Goal: Complete application form

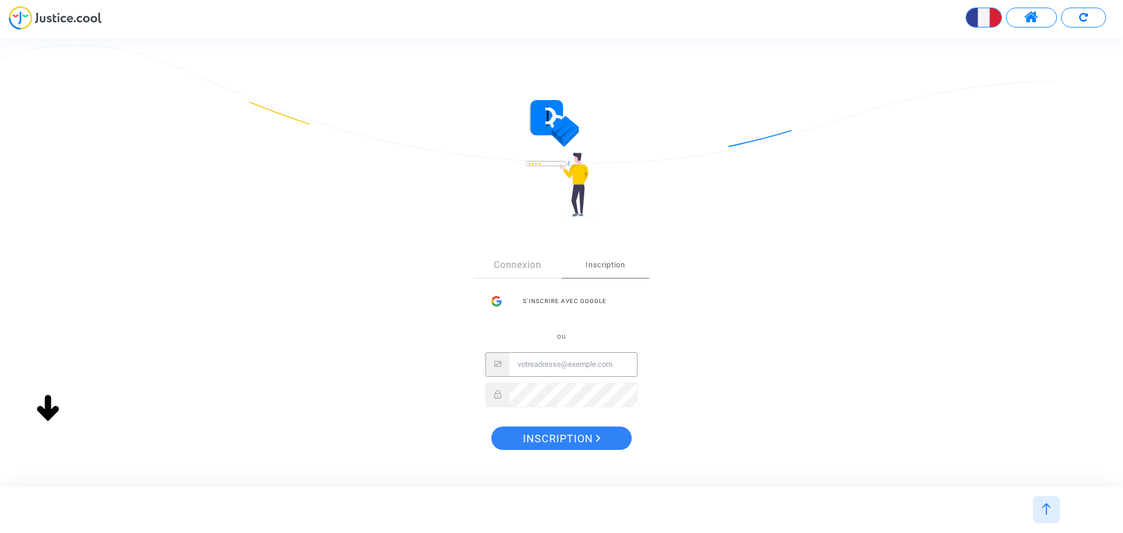
click at [555, 328] on div "S’inscrire avec Google ou" at bounding box center [561, 348] width 152 height 117
type input "contact@btpexport.com"
click at [597, 434] on span "Inscription" at bounding box center [562, 438] width 78 height 25
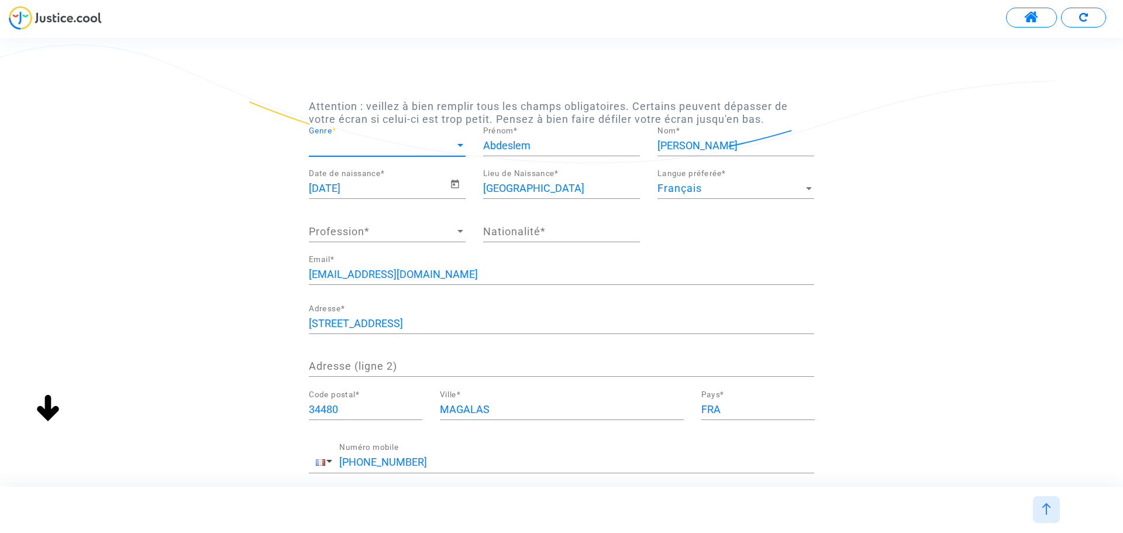
click at [414, 142] on span "Genre" at bounding box center [382, 146] width 146 height 12
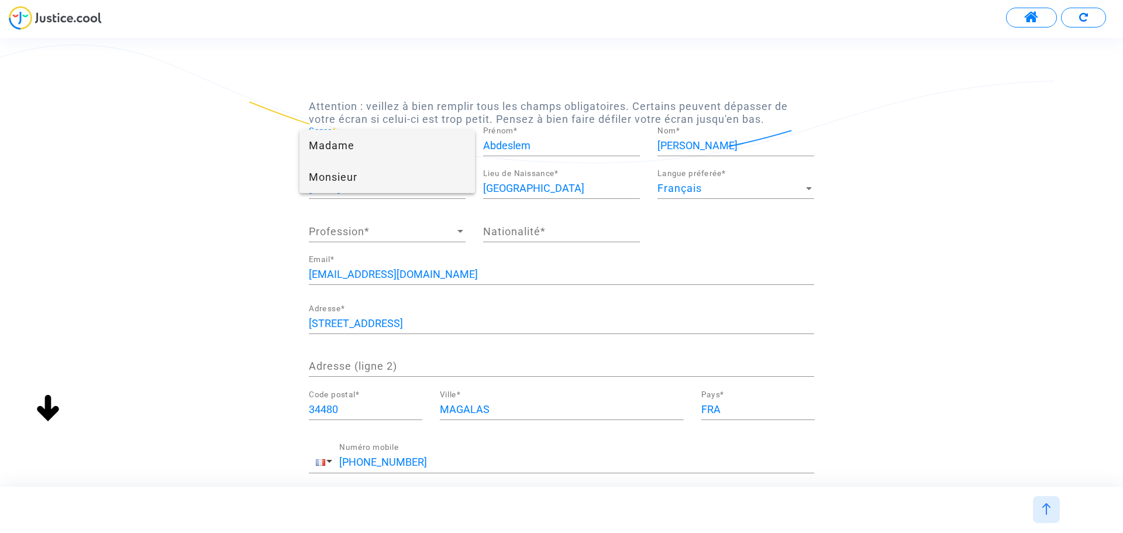
click at [346, 172] on span "Monsieur" at bounding box center [387, 177] width 157 height 32
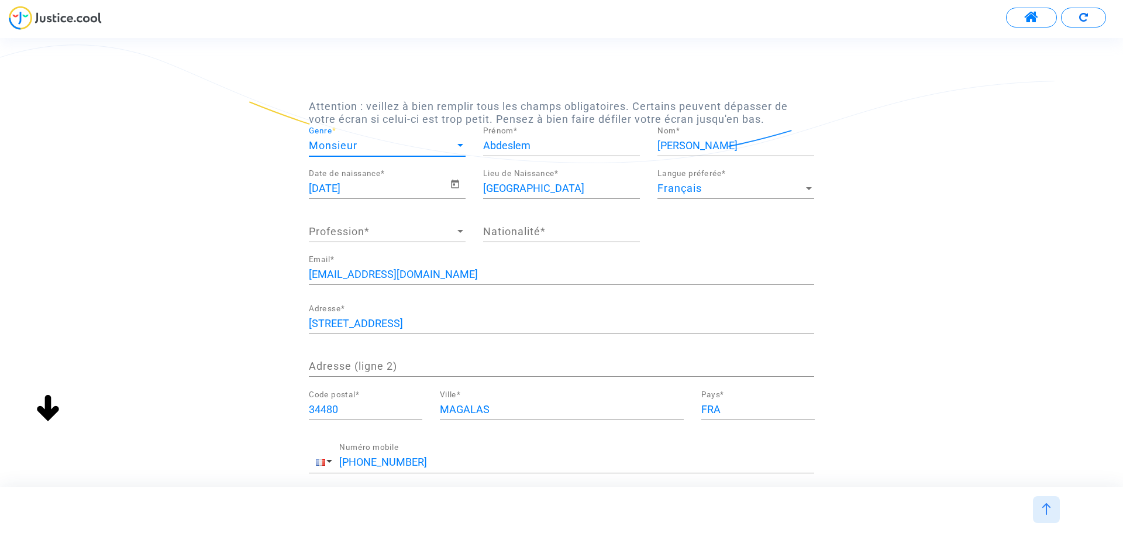
click at [367, 228] on span "Profession" at bounding box center [382, 232] width 146 height 12
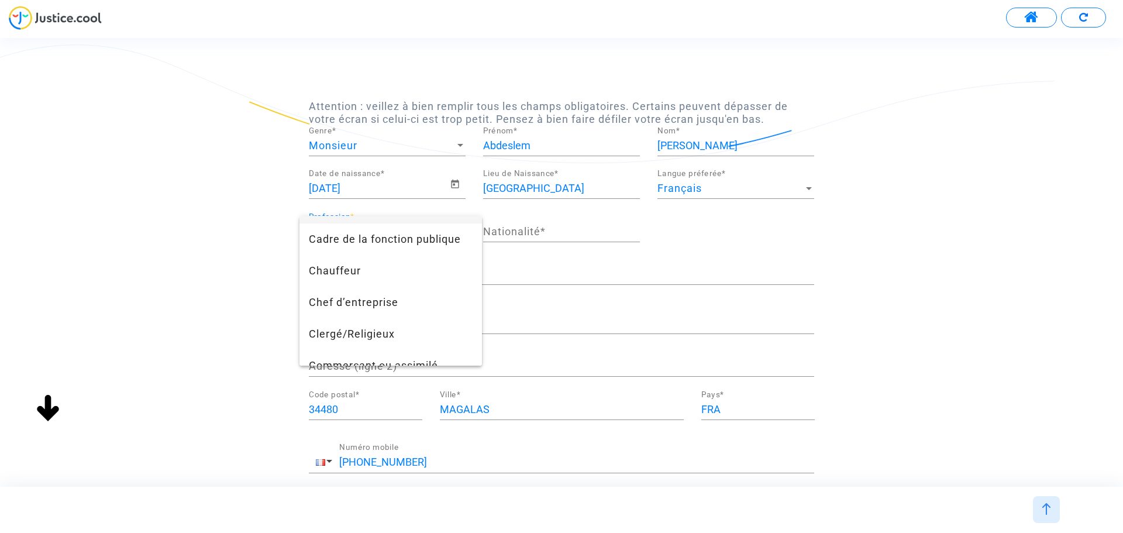
scroll to position [117, 0]
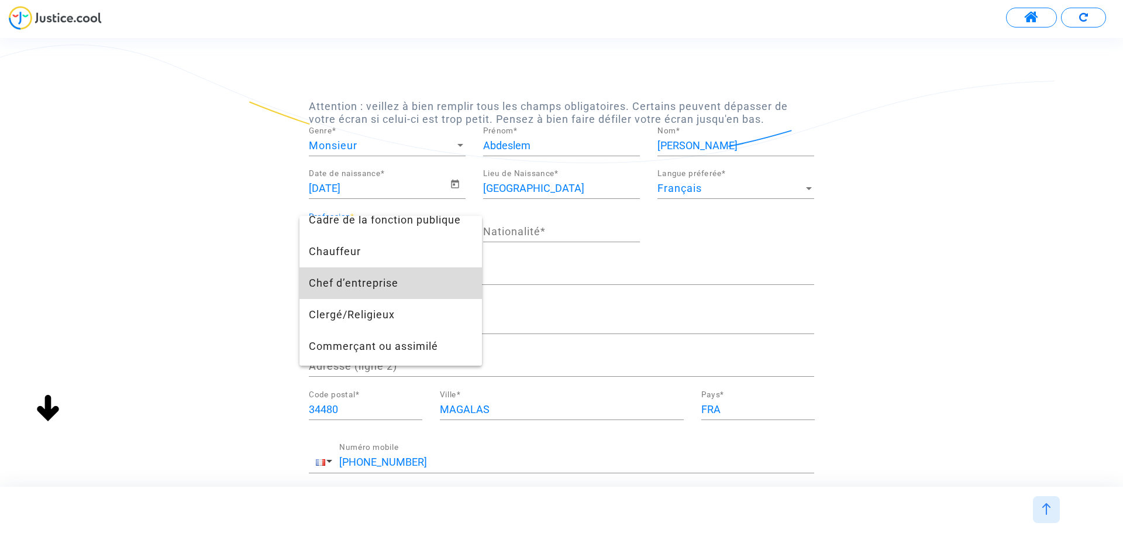
click at [412, 280] on span "Chef d’entreprise" at bounding box center [391, 283] width 164 height 32
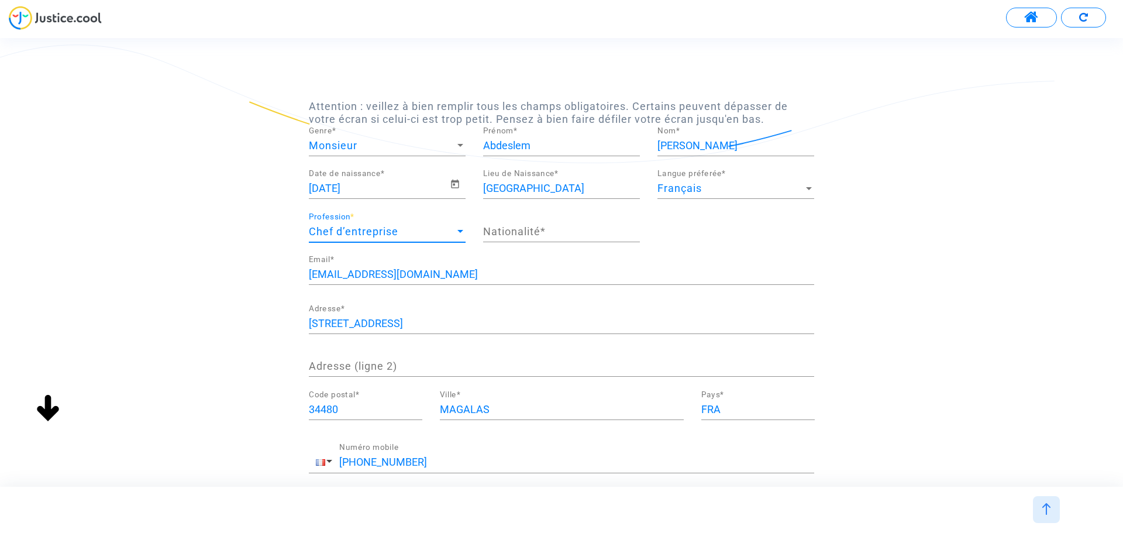
click at [532, 233] on input "Nationalité *" at bounding box center [561, 232] width 157 height 12
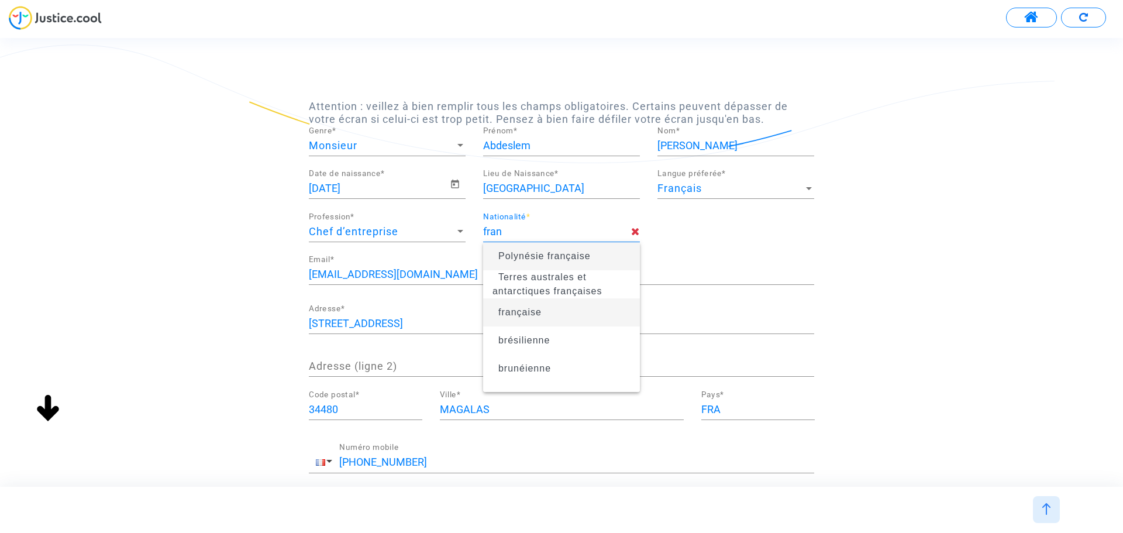
click at [526, 315] on span "française" at bounding box center [519, 312] width 43 height 10
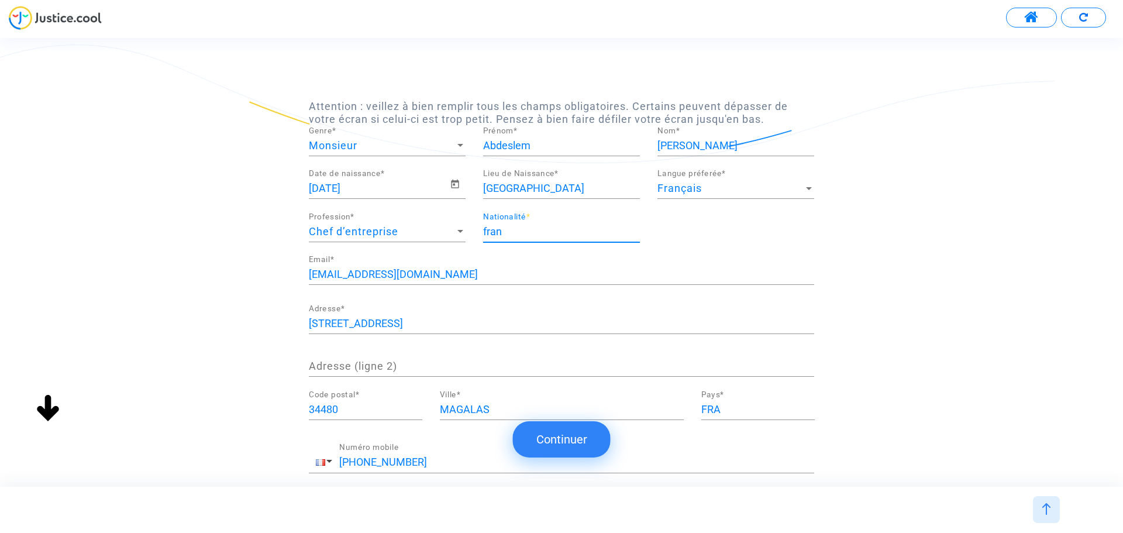
type input "française"
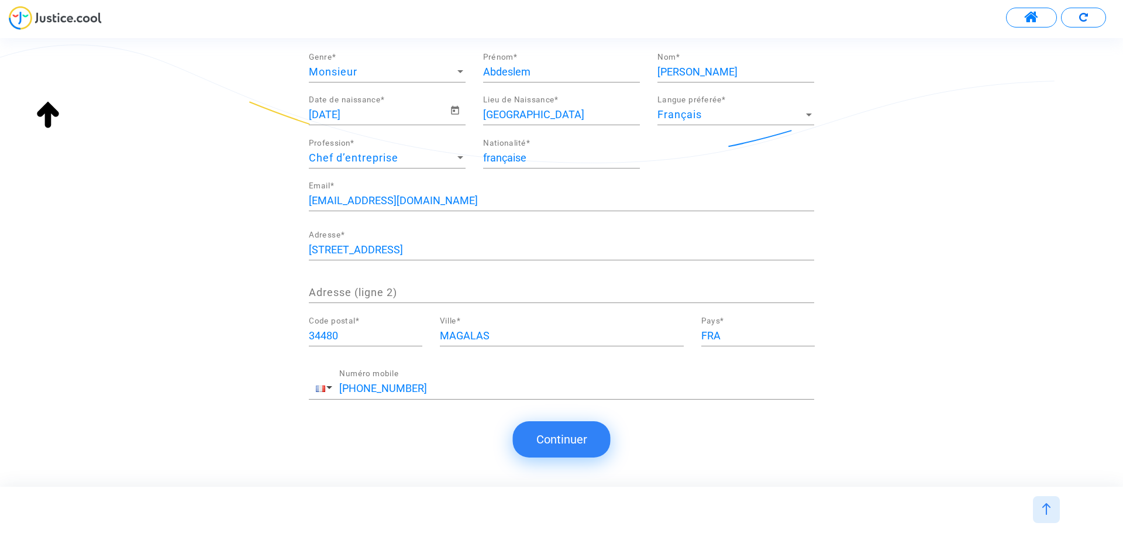
scroll to position [77, 0]
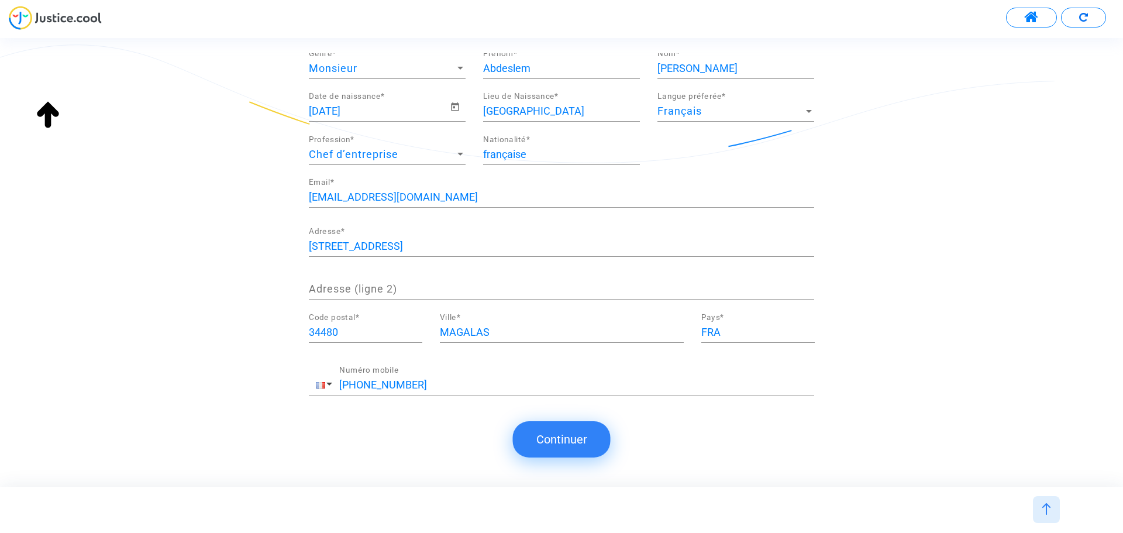
click at [564, 429] on button "Continuer" at bounding box center [562, 439] width 98 height 36
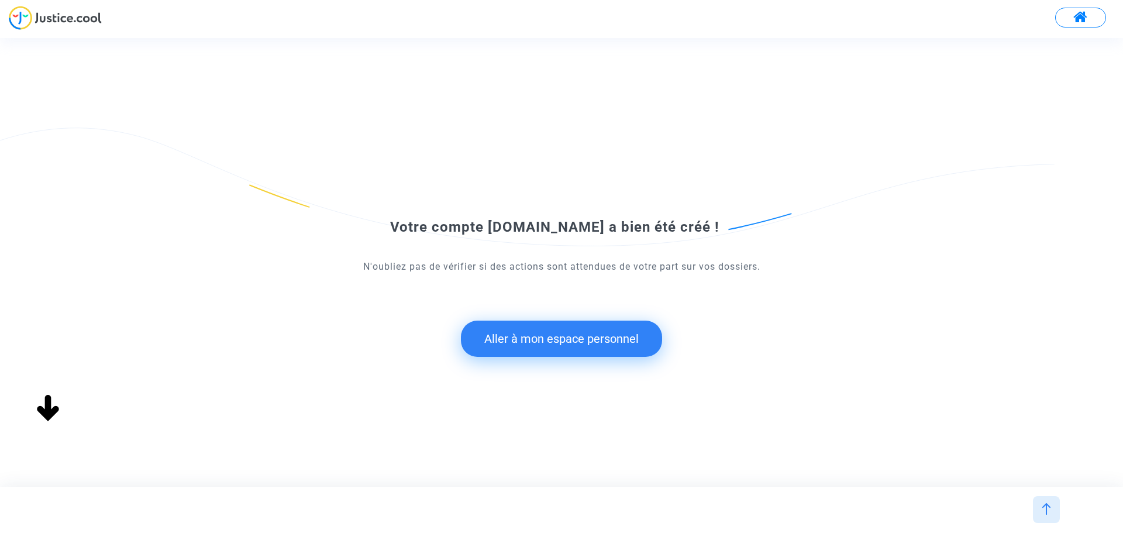
click at [552, 337] on button "Aller à mon espace personnel" at bounding box center [561, 339] width 201 height 36
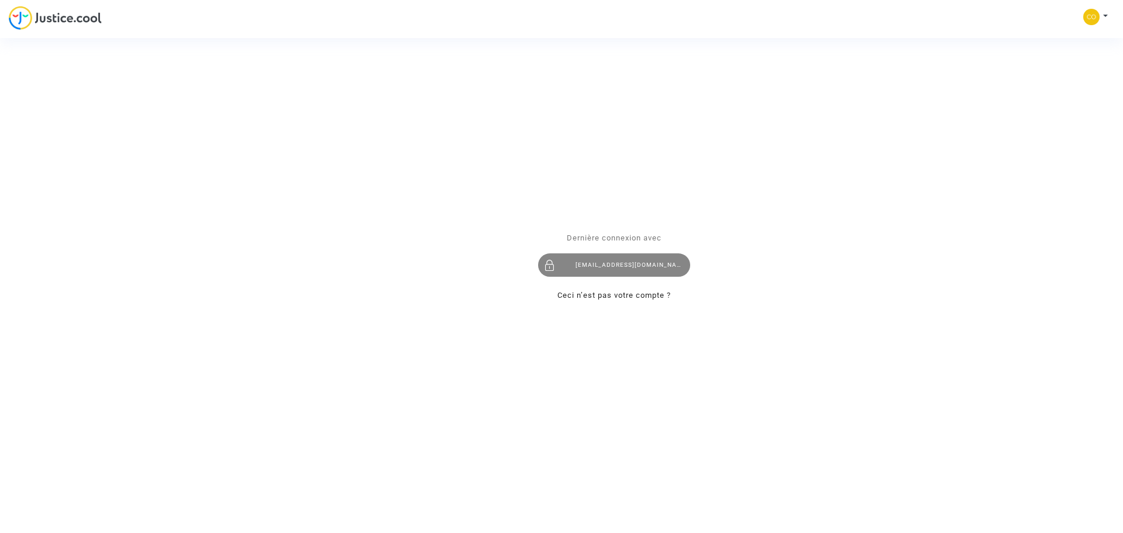
click at [624, 266] on div "contact@btpexport.com" at bounding box center [614, 264] width 152 height 23
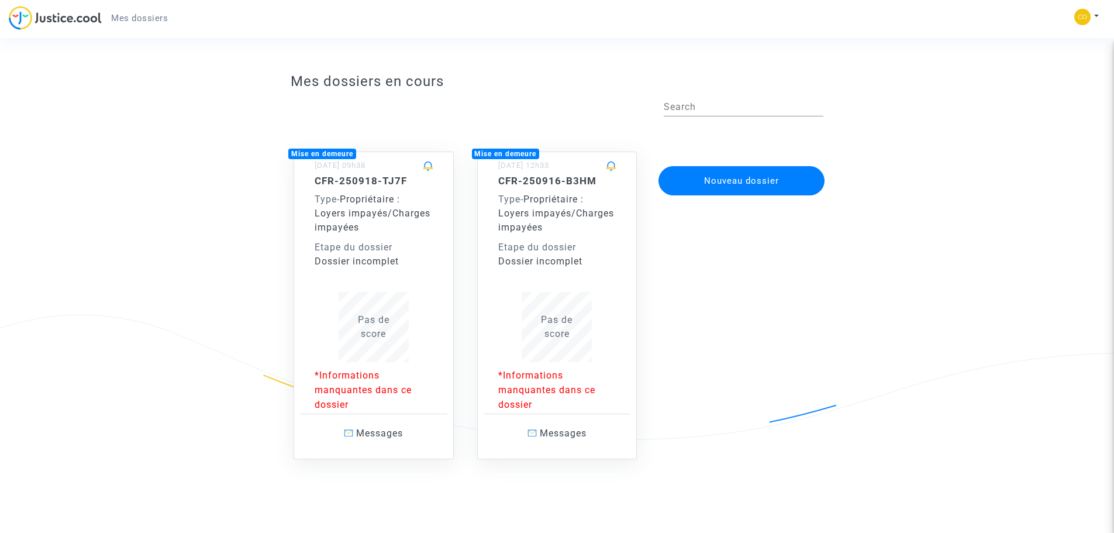
click at [420, 236] on div "CFR-250918-TJ7F Type - Propriétaire : Loyers impayés/Charges impayées Etape du …" at bounding box center [374, 222] width 118 height 94
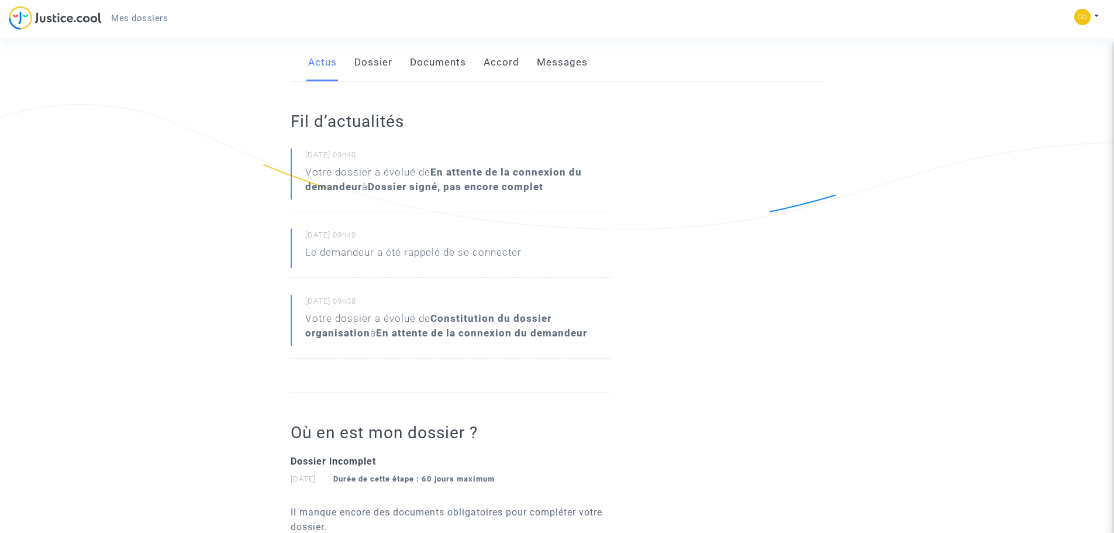
scroll to position [35, 0]
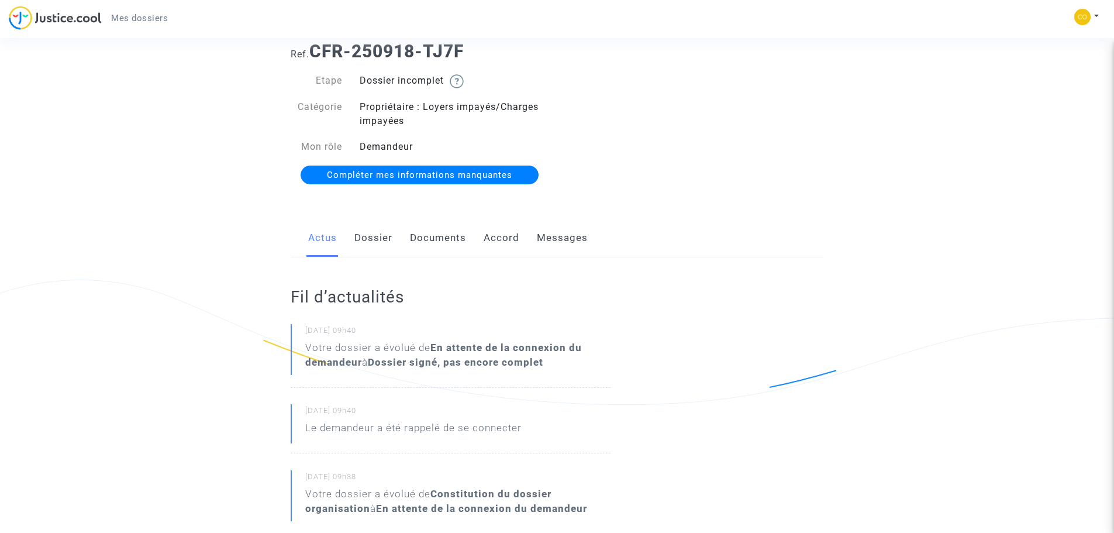
click at [366, 240] on link "Dossier" at bounding box center [373, 238] width 38 height 39
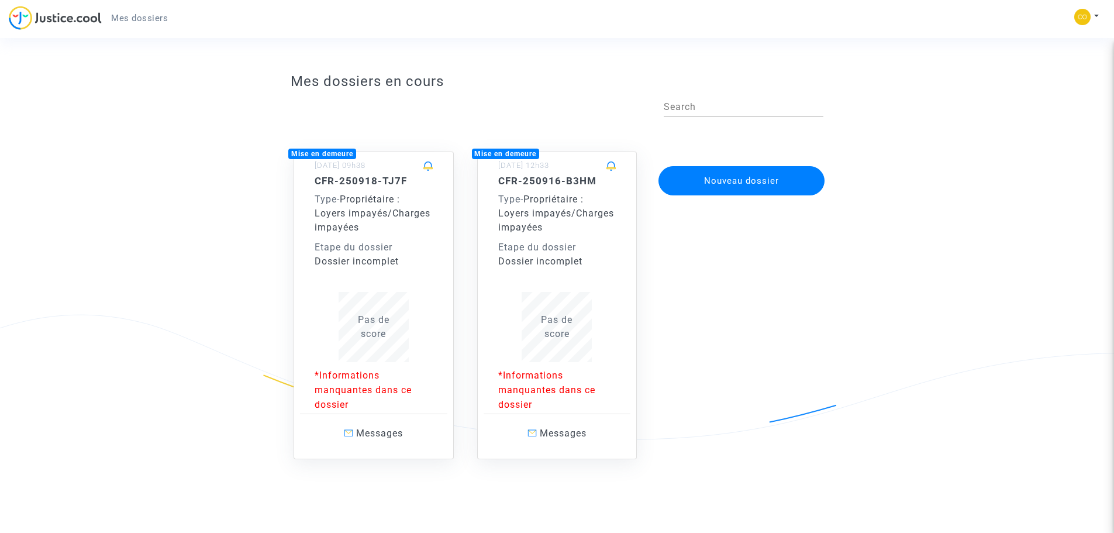
drag, startPoint x: 530, startPoint y: 168, endPoint x: 506, endPoint y: 172, distance: 24.3
click at [506, 172] on div "[DATE] 12h33" at bounding box center [557, 166] width 147 height 17
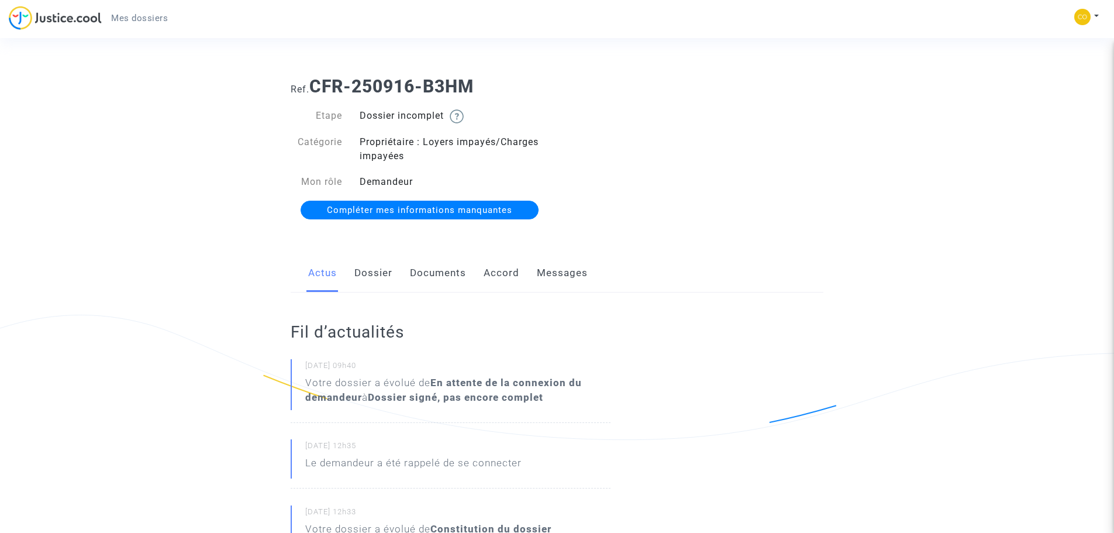
click at [378, 278] on link "Dossier" at bounding box center [373, 273] width 38 height 39
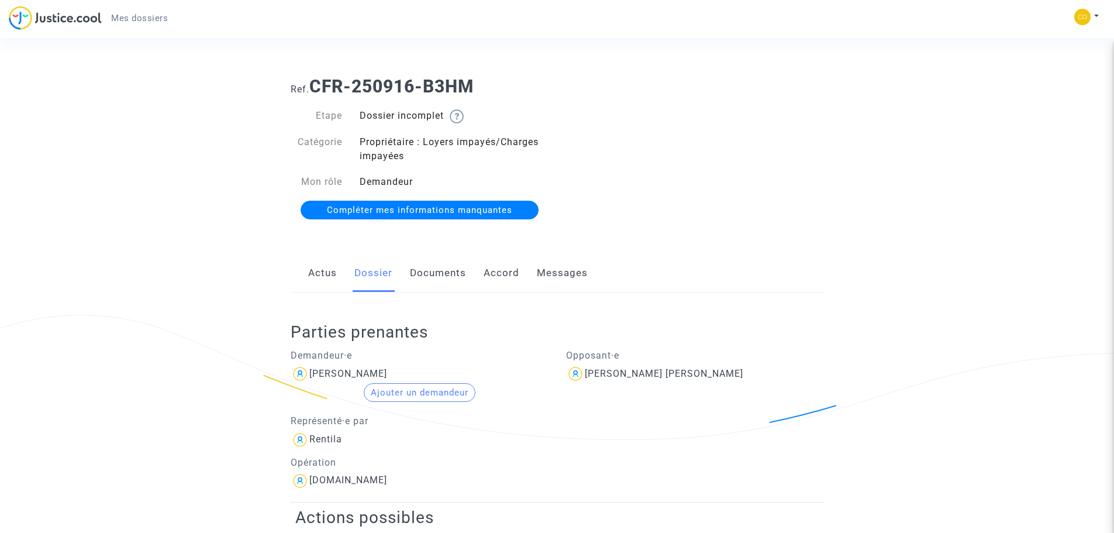
click at [565, 274] on link "Messages" at bounding box center [562, 273] width 51 height 39
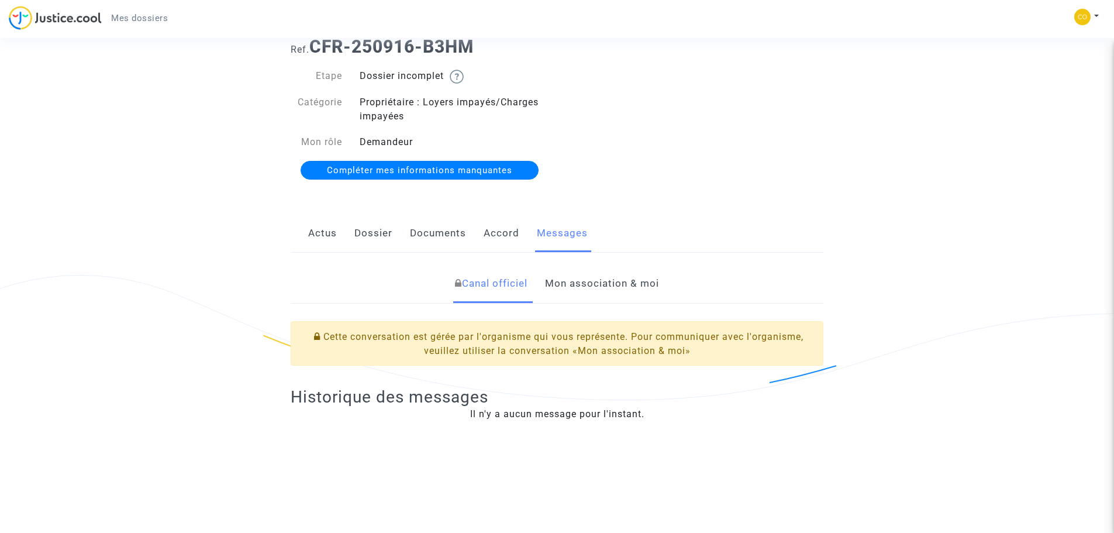
scroll to position [117, 0]
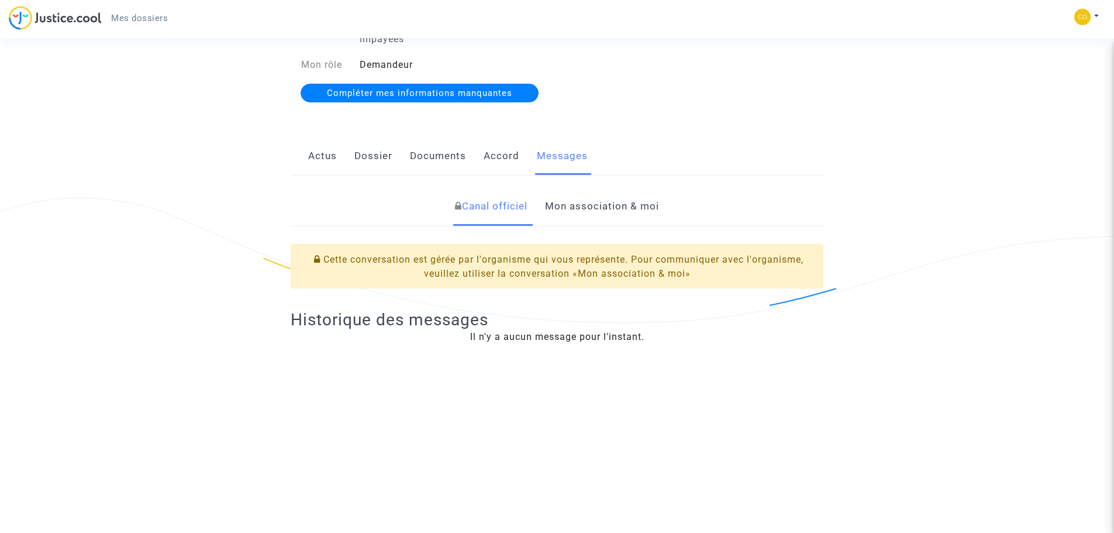
click at [491, 161] on link "Accord" at bounding box center [502, 156] width 36 height 39
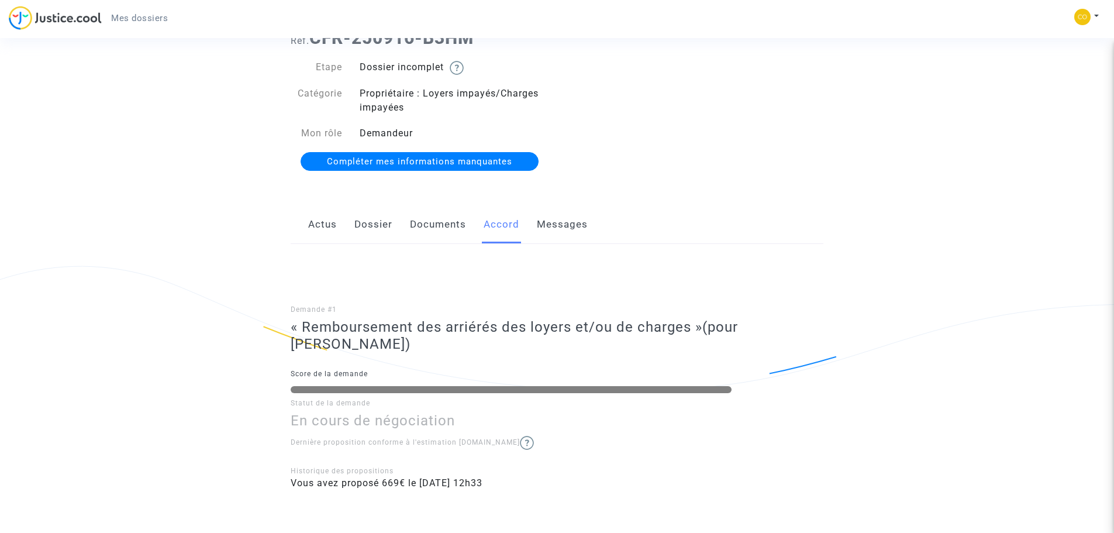
scroll to position [111, 0]
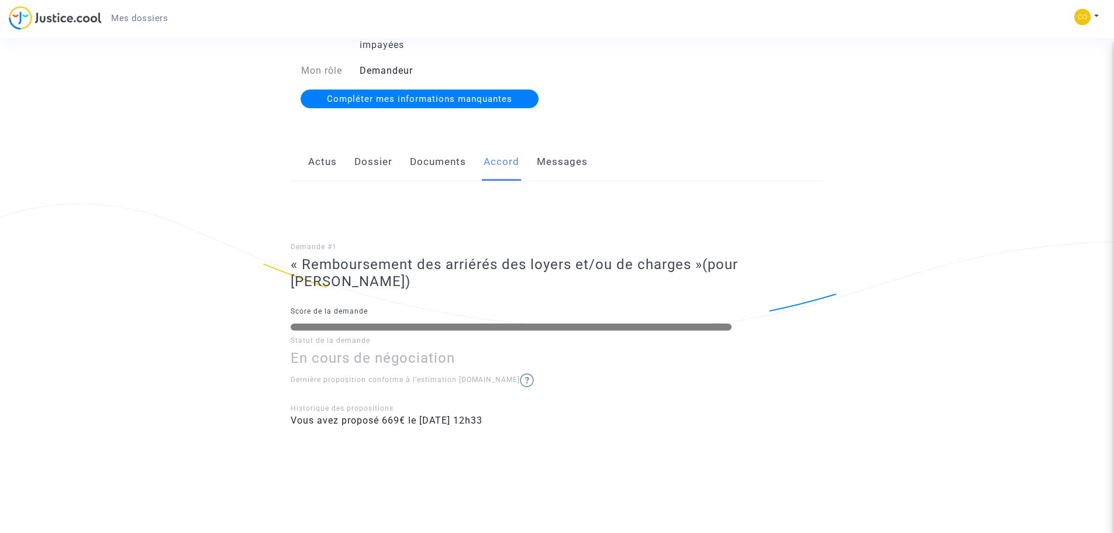
click at [436, 156] on link "Documents" at bounding box center [438, 162] width 56 height 39
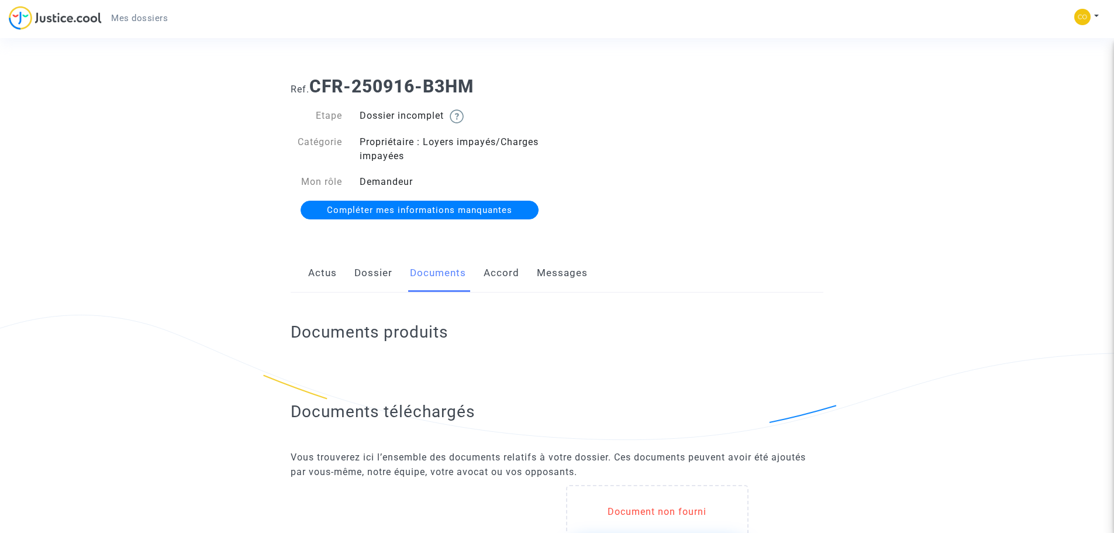
click at [369, 278] on link "Dossier" at bounding box center [373, 273] width 38 height 39
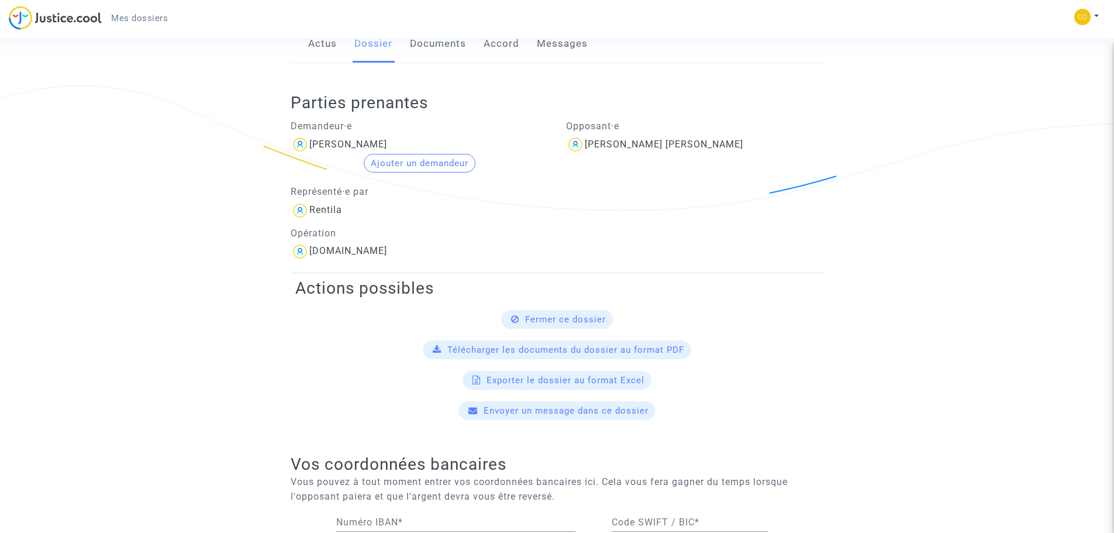
scroll to position [234, 0]
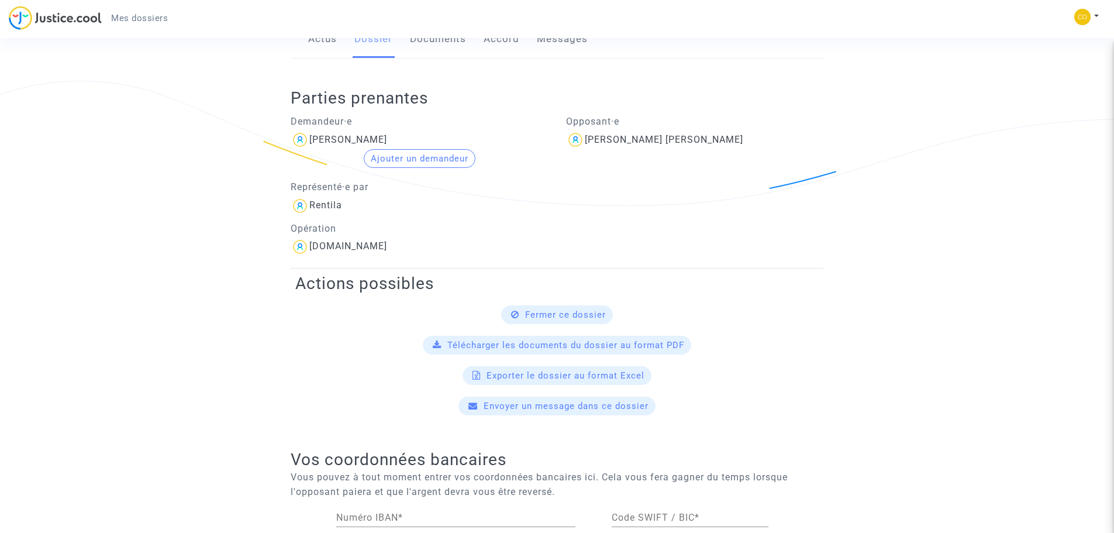
click at [558, 314] on span "Fermer ce dossier" at bounding box center [565, 314] width 81 height 11
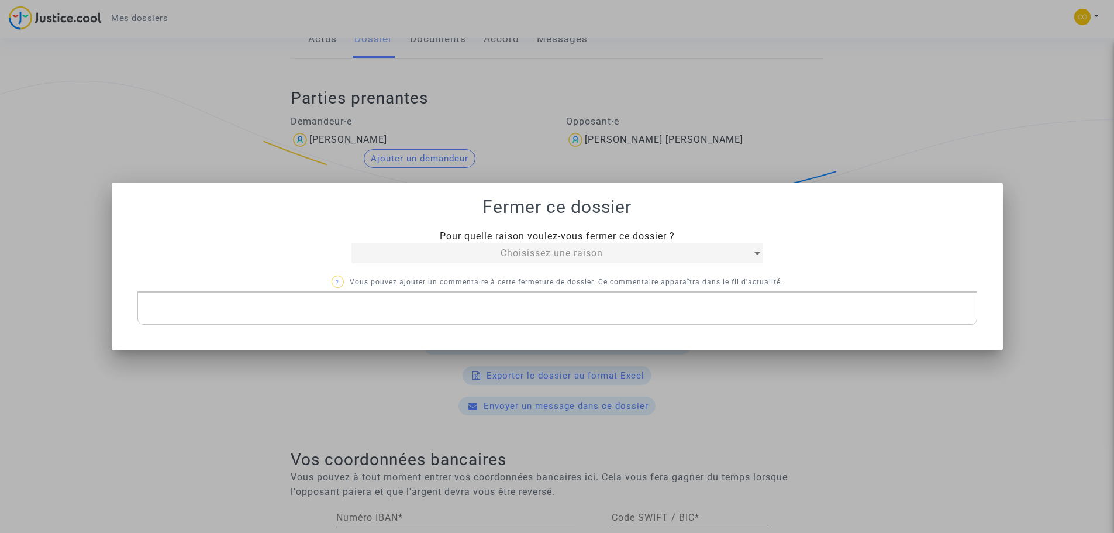
click at [569, 254] on span "Choisissez une raison" at bounding box center [552, 252] width 102 height 11
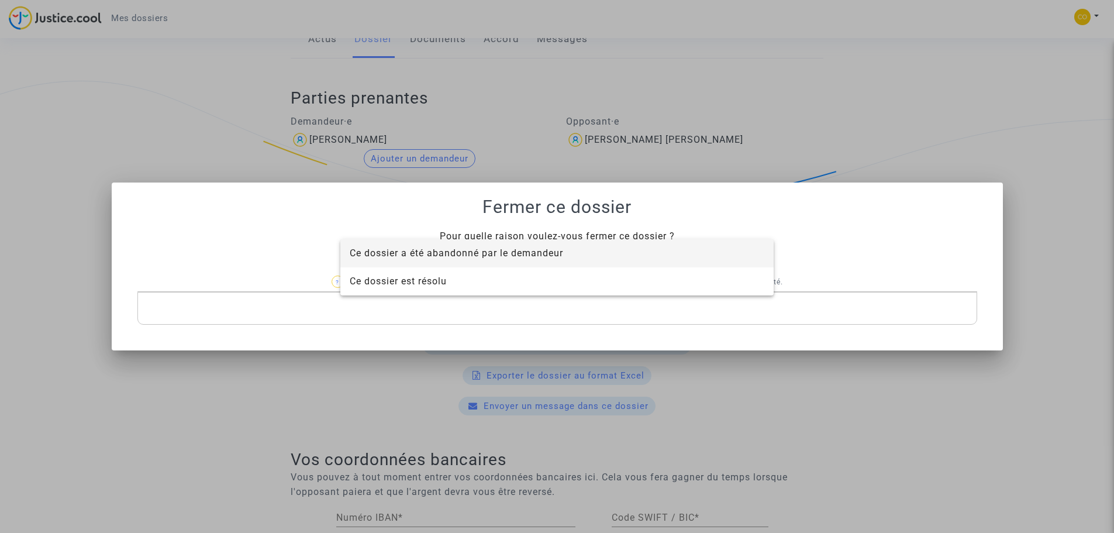
click at [477, 256] on span "Ce dossier a été abandonné par le demandeur" at bounding box center [456, 252] width 213 height 11
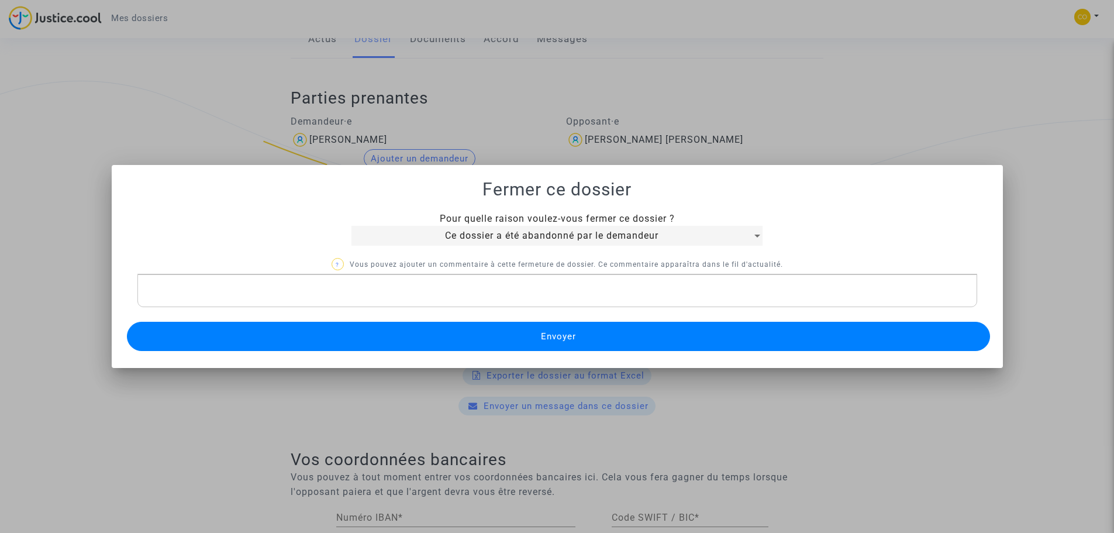
click at [521, 295] on p "Rich Text Editor, main" at bounding box center [557, 291] width 828 height 15
click at [461, 339] on button "Envoyer" at bounding box center [558, 336] width 863 height 29
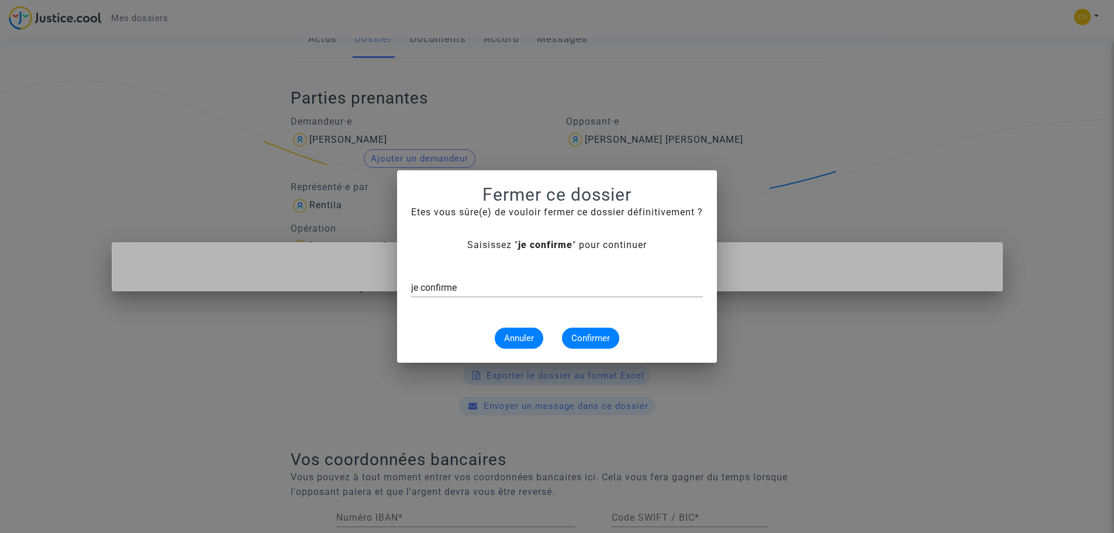
click at [478, 283] on input "je confirme" at bounding box center [557, 288] width 292 height 11
type input "j"
click at [625, 296] on div at bounding box center [557, 284] width 292 height 26
click at [467, 284] on input "oui" at bounding box center [557, 288] width 292 height 11
type input "o"
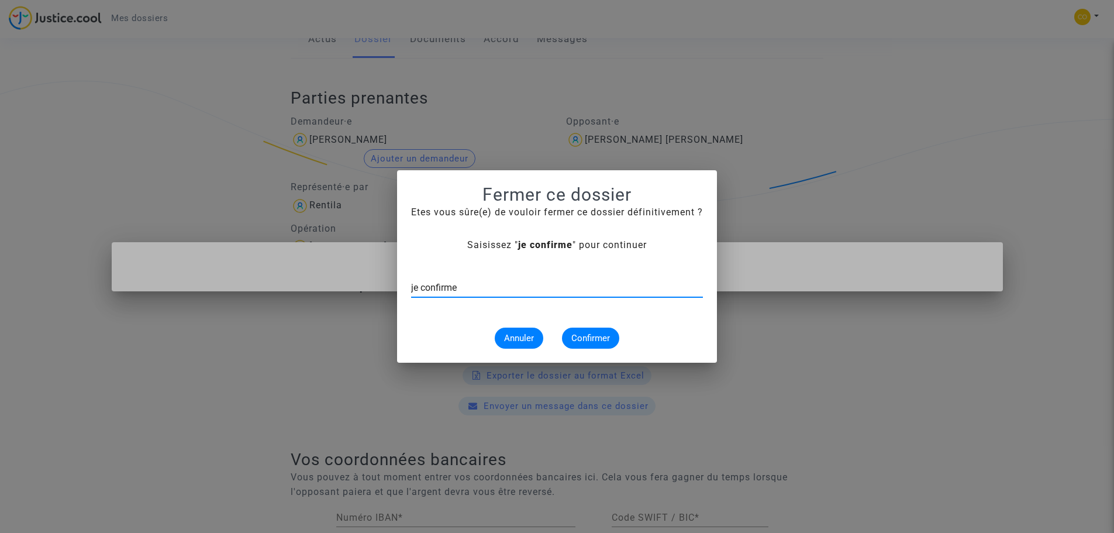
type input "je confirme"
click at [574, 333] on span "Confirmer" at bounding box center [590, 338] width 39 height 11
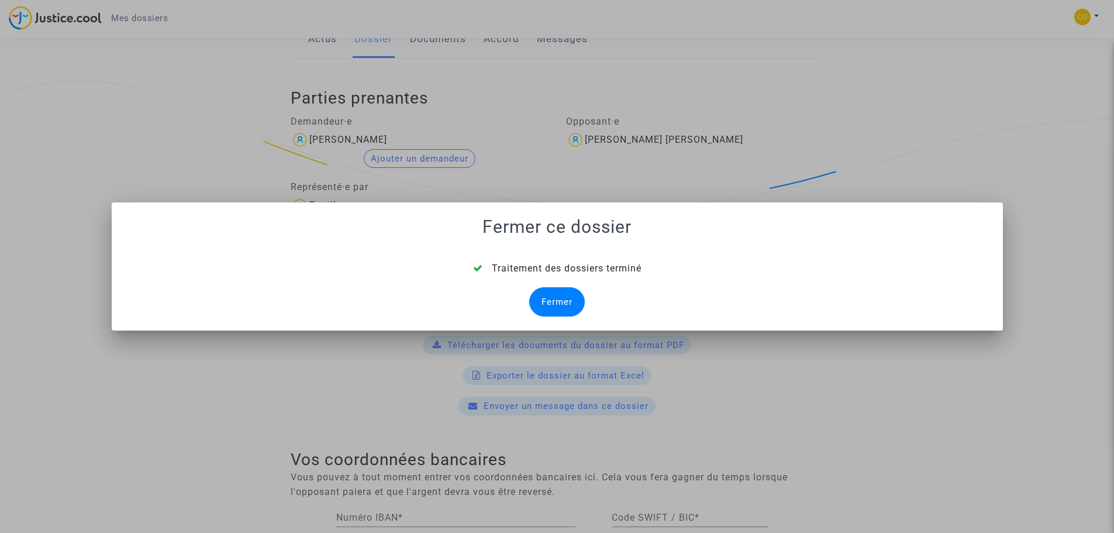
click at [559, 305] on div "Fermer" at bounding box center [557, 301] width 56 height 29
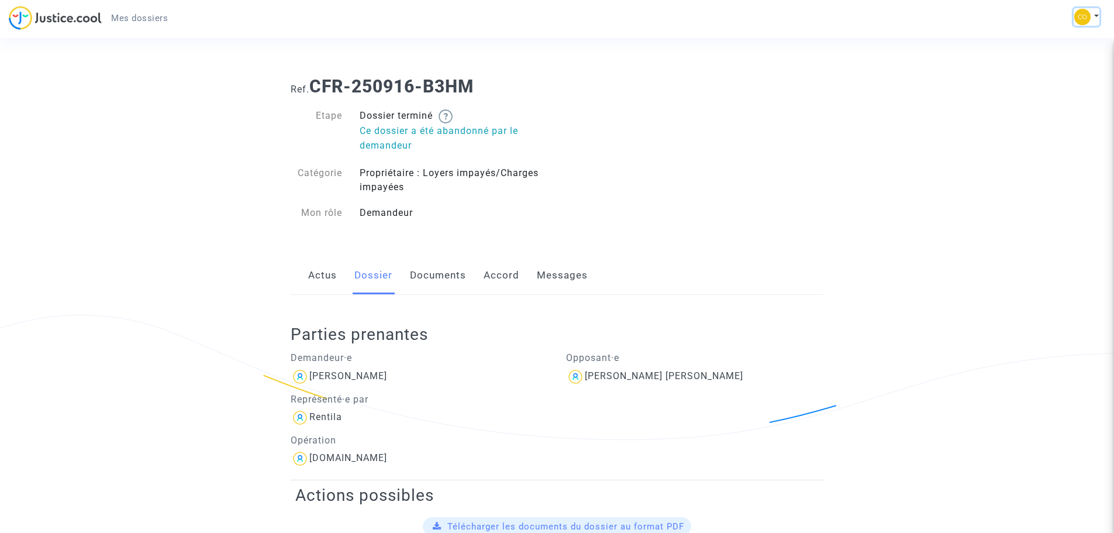
click at [1086, 15] on img at bounding box center [1082, 17] width 16 height 16
click at [1078, 14] on img at bounding box center [1082, 17] width 16 height 16
click at [325, 273] on link "Actus" at bounding box center [322, 275] width 29 height 39
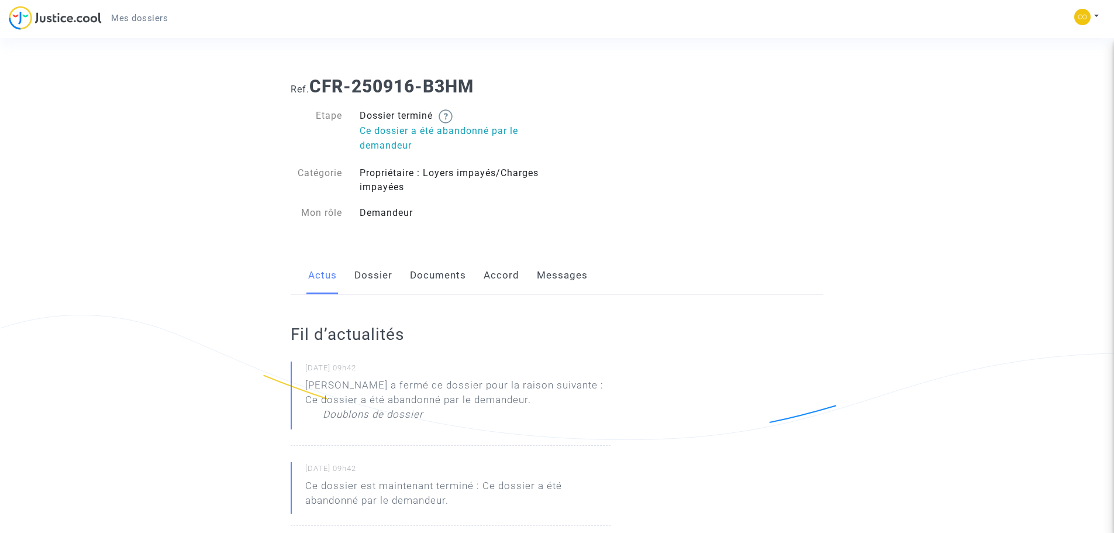
click at [135, 15] on span "Mes dossiers" at bounding box center [139, 18] width 57 height 11
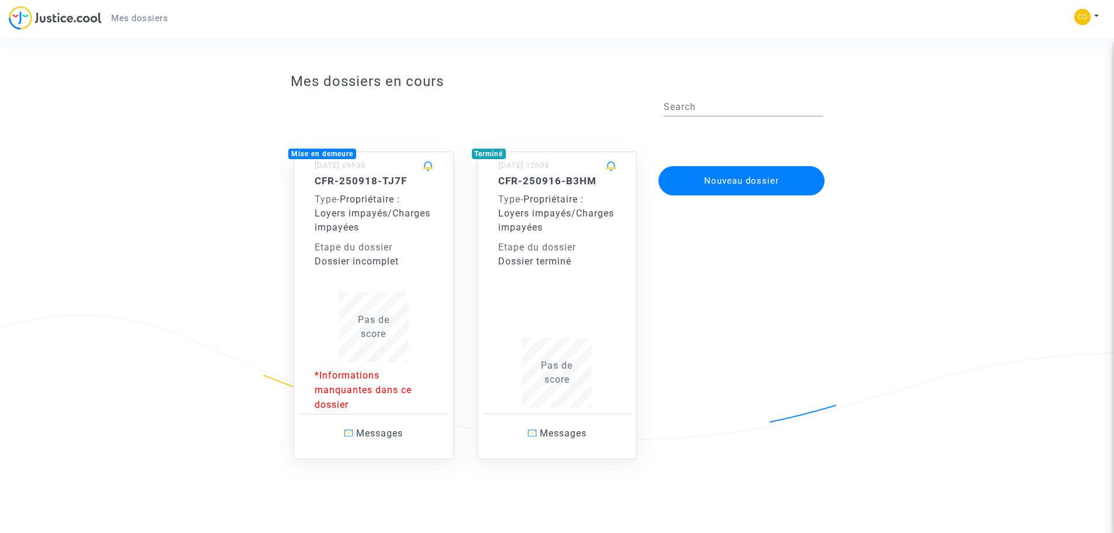
click at [377, 270] on div "CFR-250918-TJ7F Type - Propriétaire : Loyers impayés/Charges impayées Etape du …" at bounding box center [374, 268] width 118 height 187
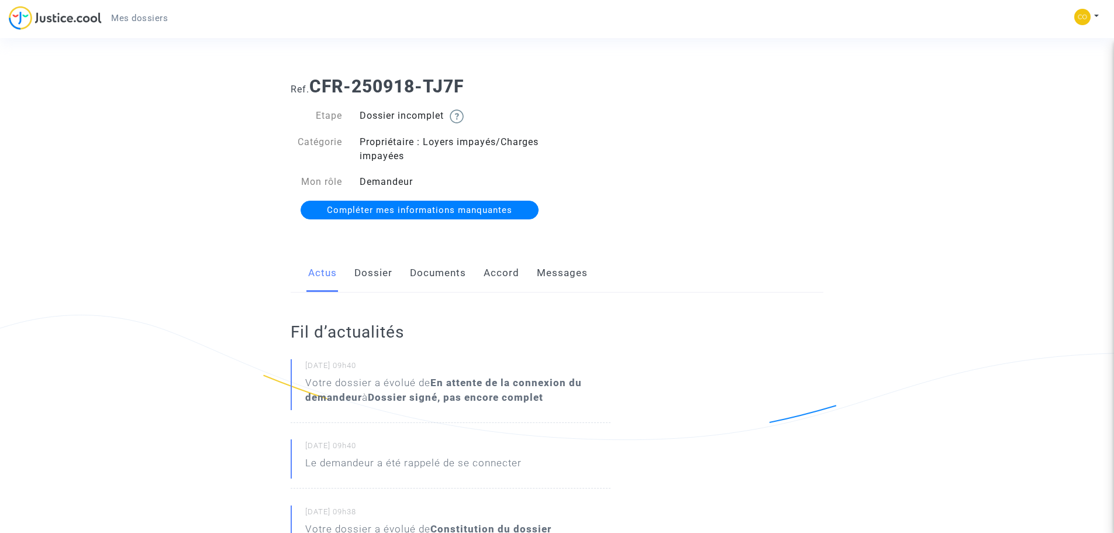
click at [397, 205] on span "Compléter mes informations manquantes" at bounding box center [419, 210] width 185 height 11
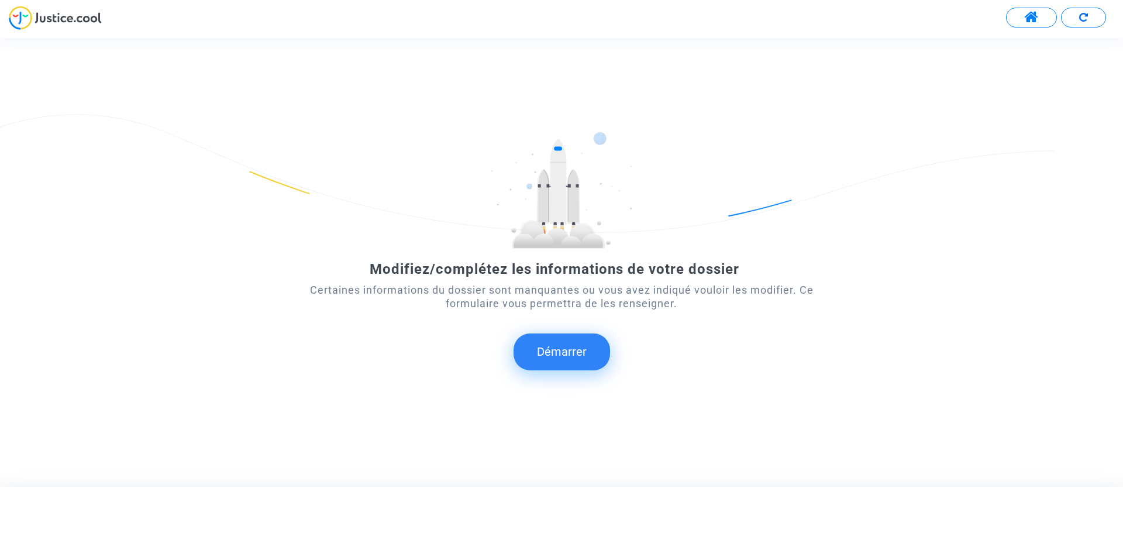
click at [550, 353] on button "Démarrer" at bounding box center [562, 351] width 97 height 36
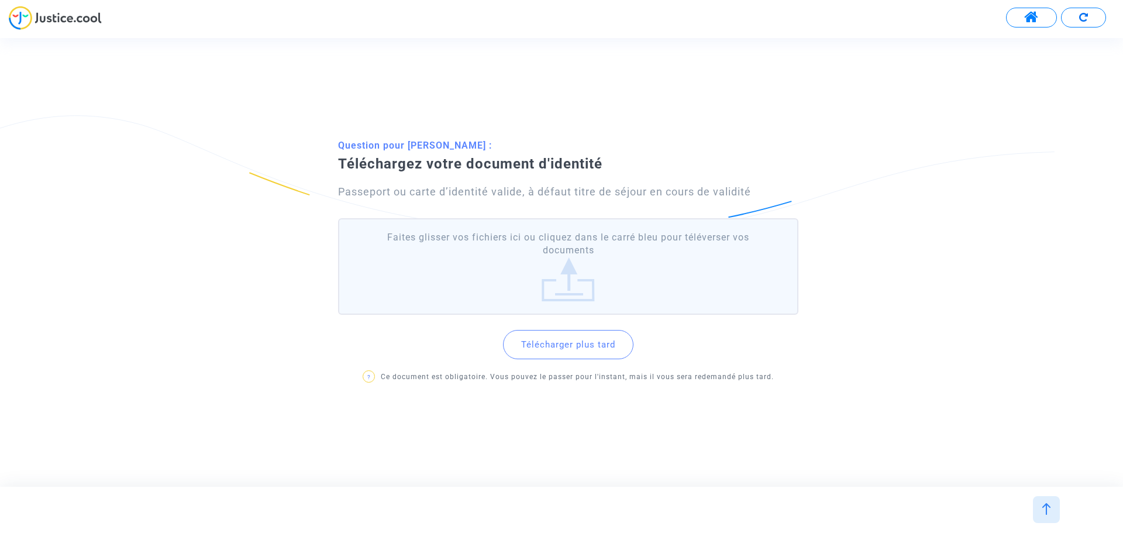
click at [588, 278] on label "Faites glisser vos fichiers ici ou cliquez dans le carré bleu pour téléverser v…" at bounding box center [568, 266] width 460 height 97
click at [0, 0] on input "Faites glisser vos fichiers ici ou cliquez dans le carré bleu pour téléverser v…" at bounding box center [0, 0] width 0 height 0
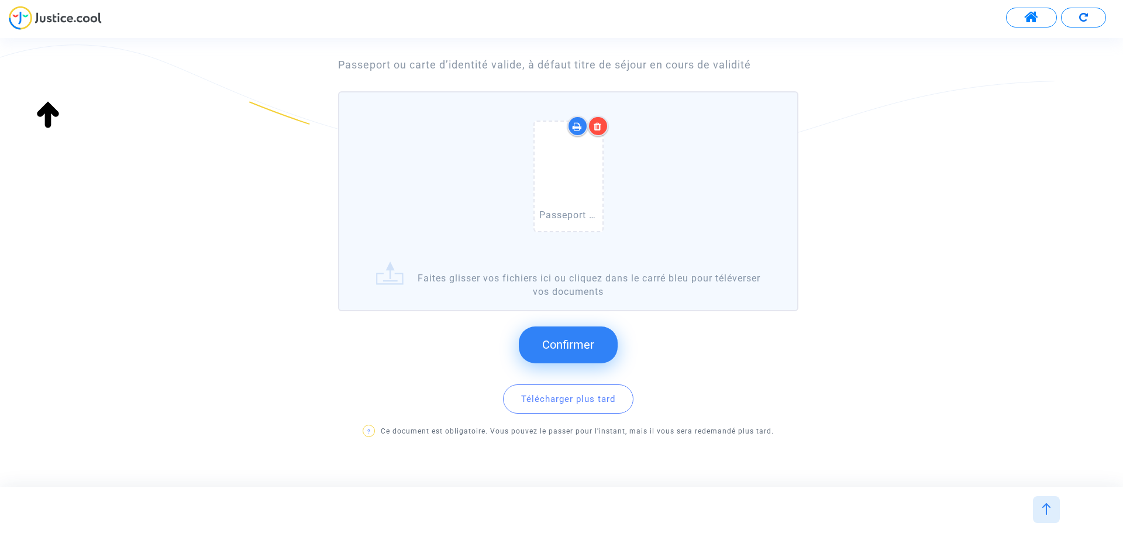
scroll to position [117, 0]
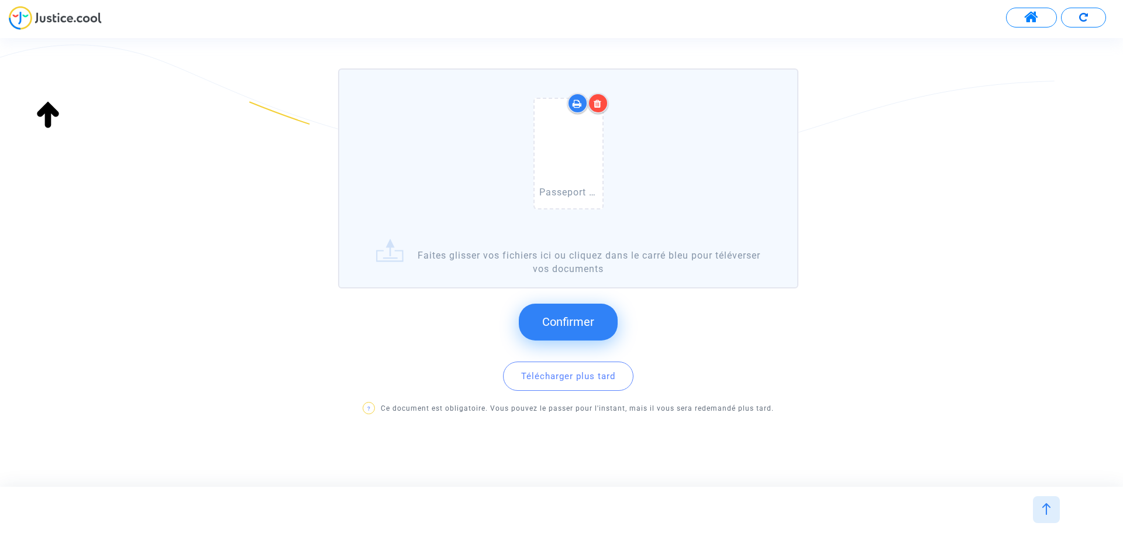
click at [577, 319] on span "Confirmer" at bounding box center [568, 322] width 52 height 14
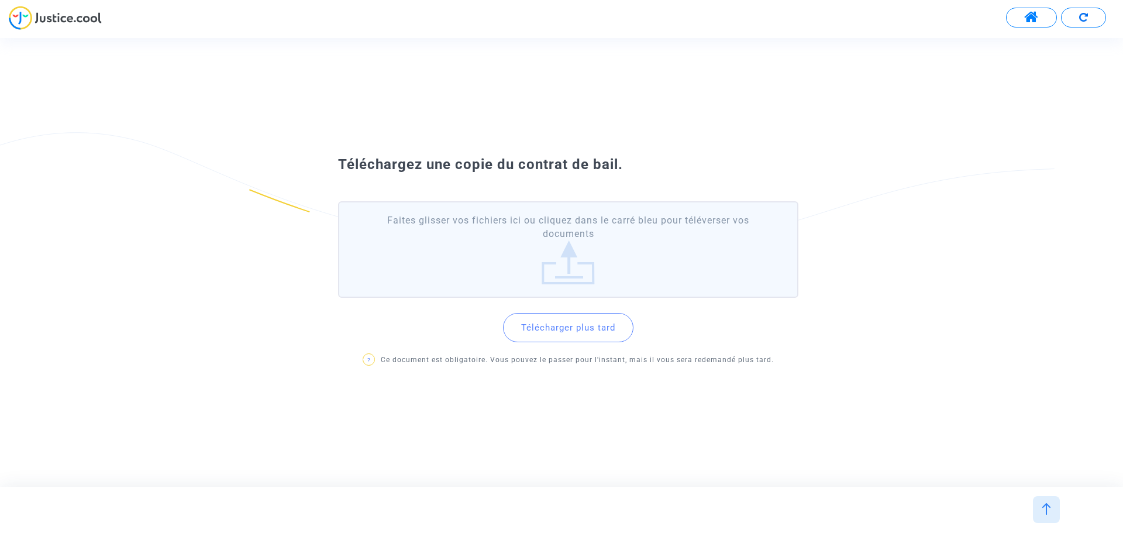
click at [580, 246] on label "Faites glisser vos fichiers ici ou cliquez dans le carré bleu pour téléverser v…" at bounding box center [568, 249] width 460 height 97
click at [0, 0] on input "Faites glisser vos fichiers ici ou cliquez dans le carré bleu pour téléverser v…" at bounding box center [0, 0] width 0 height 0
click at [559, 335] on button "Télécharger plus tard" at bounding box center [568, 327] width 130 height 29
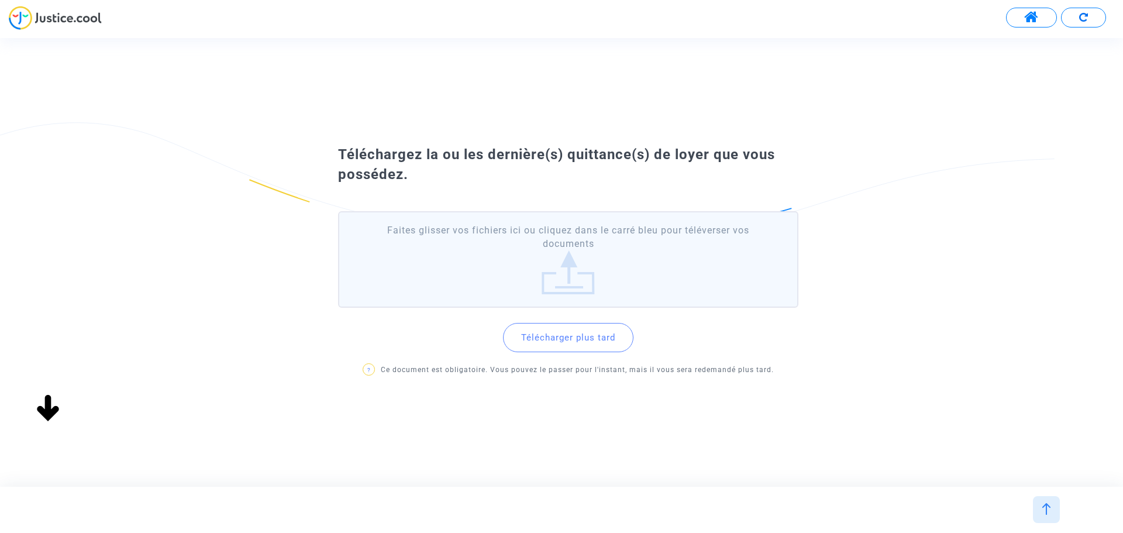
click at [584, 342] on button "Télécharger plus tard" at bounding box center [568, 337] width 130 height 29
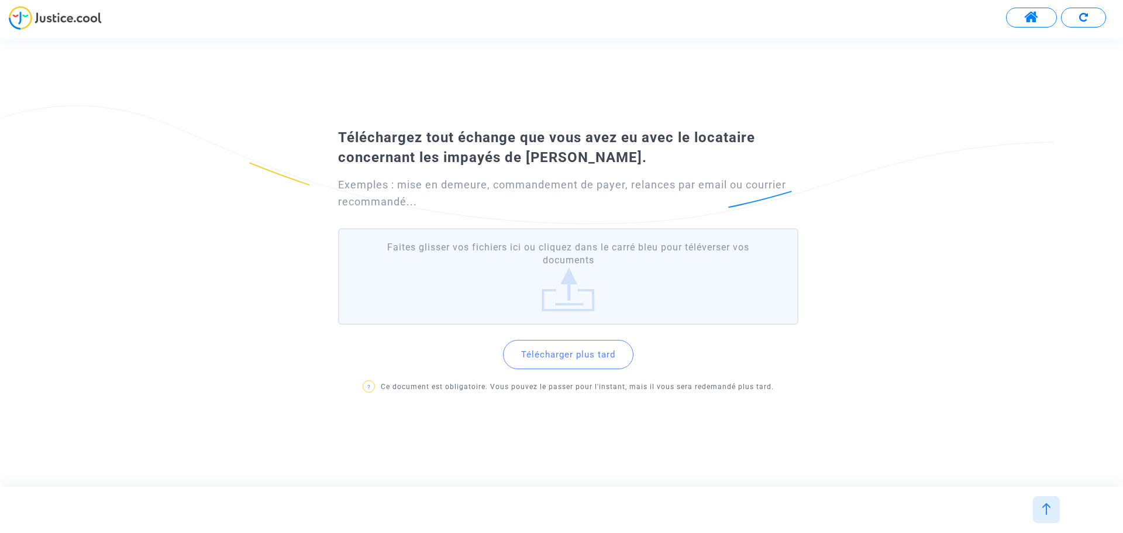
click at [564, 283] on label "Faites glisser vos fichiers ici ou cliquez dans le carré bleu pour téléverser v…" at bounding box center [568, 276] width 460 height 97
click at [0, 0] on input "Faites glisser vos fichiers ici ou cliquez dans le carré bleu pour téléverser v…" at bounding box center [0, 0] width 0 height 0
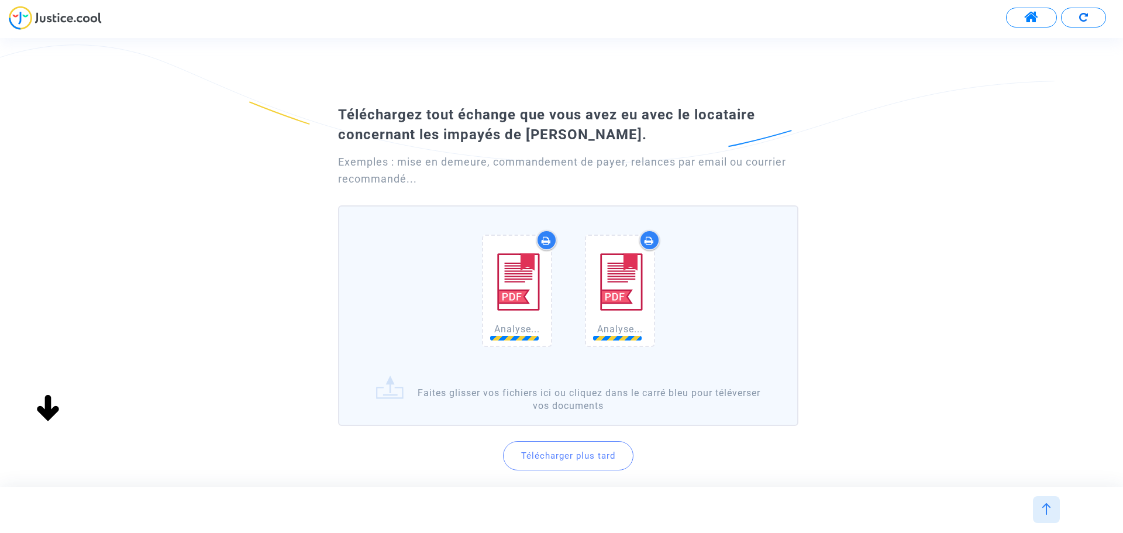
click at [502, 389] on label "Analyse... Analyse... Faites glisser vos fichiers ici ou cliquez dans le carré …" at bounding box center [568, 315] width 460 height 221
click at [0, 0] on input "Analyse... Analyse... Faites glisser vos fichiers ici ou cliquez dans le carré …" at bounding box center [0, 0] width 0 height 0
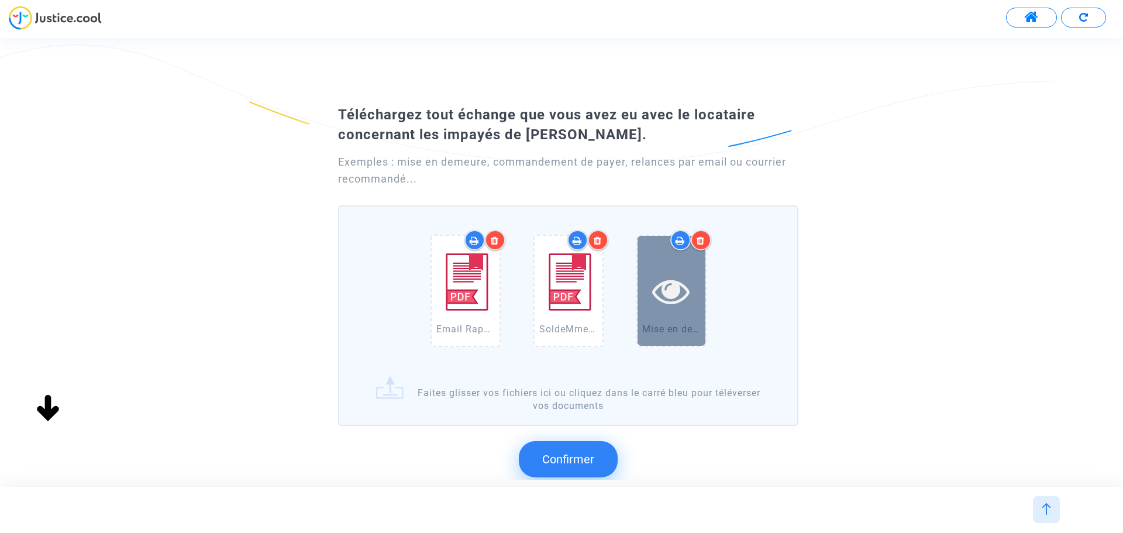
click at [668, 287] on icon at bounding box center [671, 290] width 38 height 37
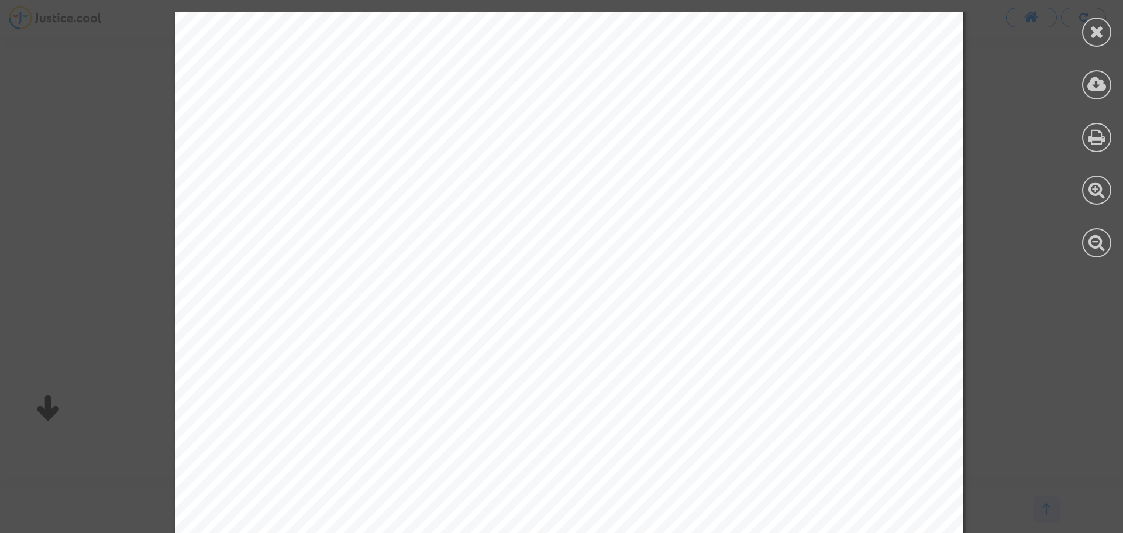
scroll to position [83, 0]
click at [91, 262] on div "DE : SCI ABM 16 rue de la castagnone 34480 Magalas A : Mme Léa BASSEZ Mr Thomas…" at bounding box center [569, 487] width 1138 height 1116
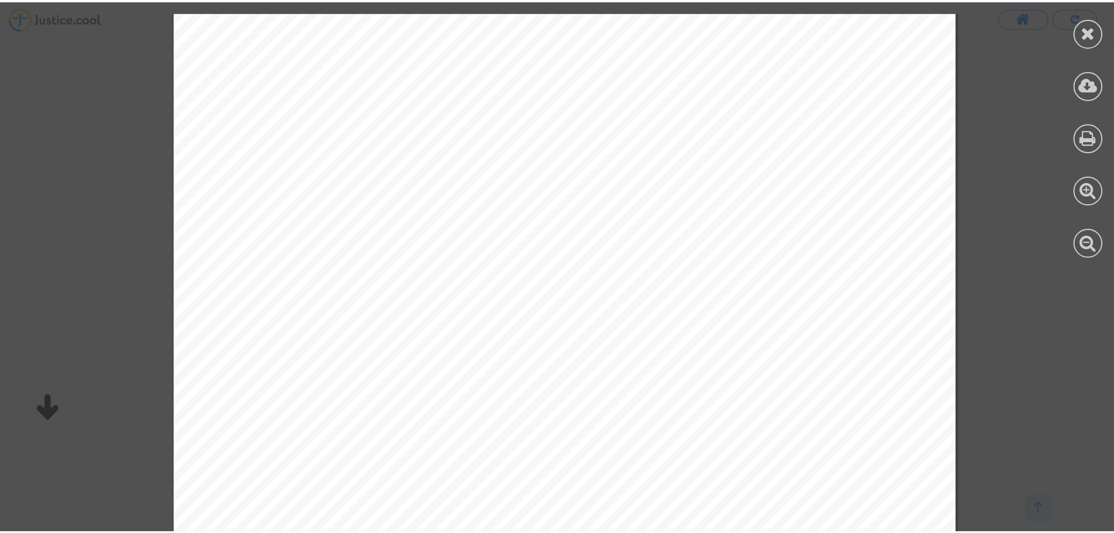
scroll to position [0, 0]
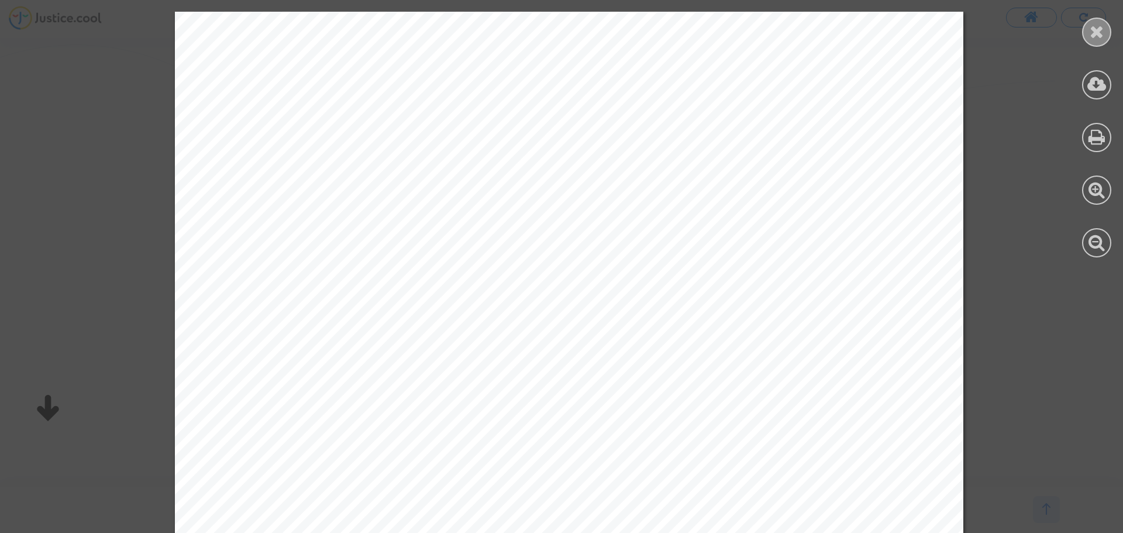
click at [1088, 29] on div at bounding box center [1096, 32] width 29 height 29
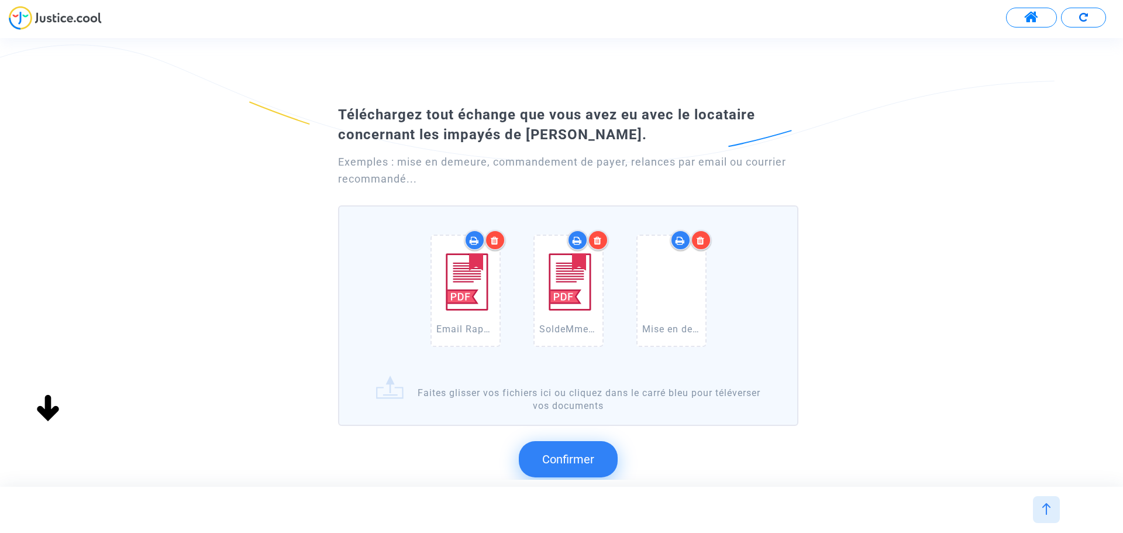
click at [556, 398] on label "Email Rappel loyers impayés.pdf SoldeMmeLaBASSEZMrThomasCARDENAS.pdf Mise en de…" at bounding box center [568, 315] width 460 height 221
click at [0, 0] on input "Email Rappel loyers impayés.pdf SoldeMmeLaBASSEZMrThomasCARDENAS.pdf Mise en de…" at bounding box center [0, 0] width 0 height 0
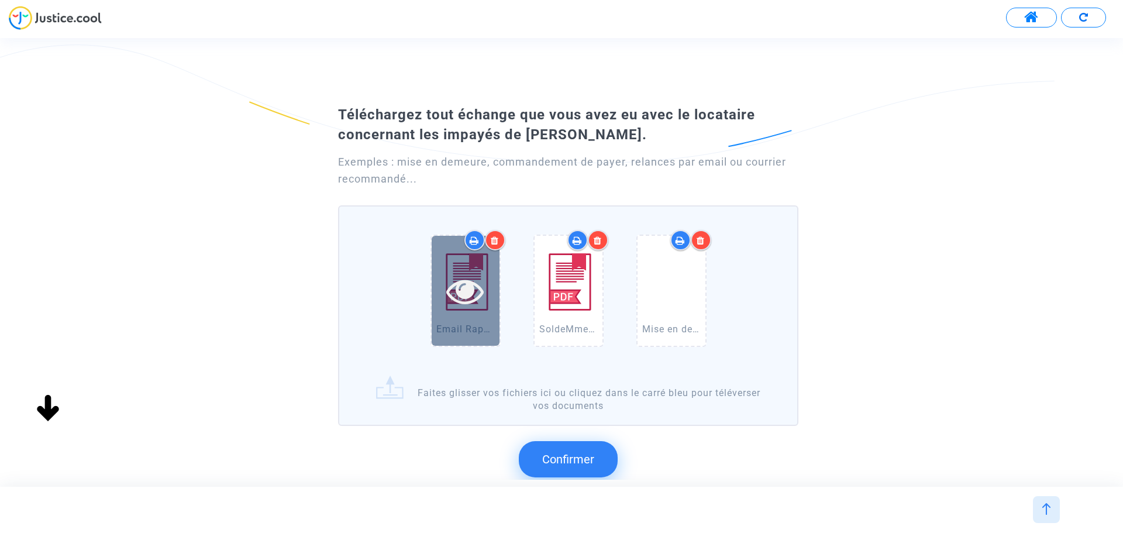
click at [471, 294] on icon at bounding box center [465, 290] width 38 height 37
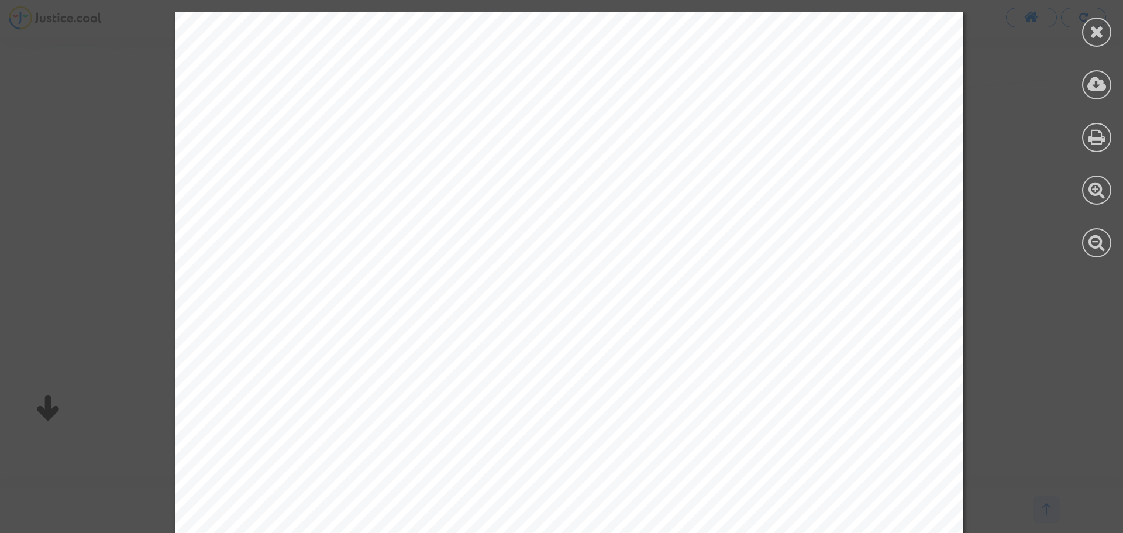
click at [1097, 23] on icon at bounding box center [1097, 32] width 15 height 18
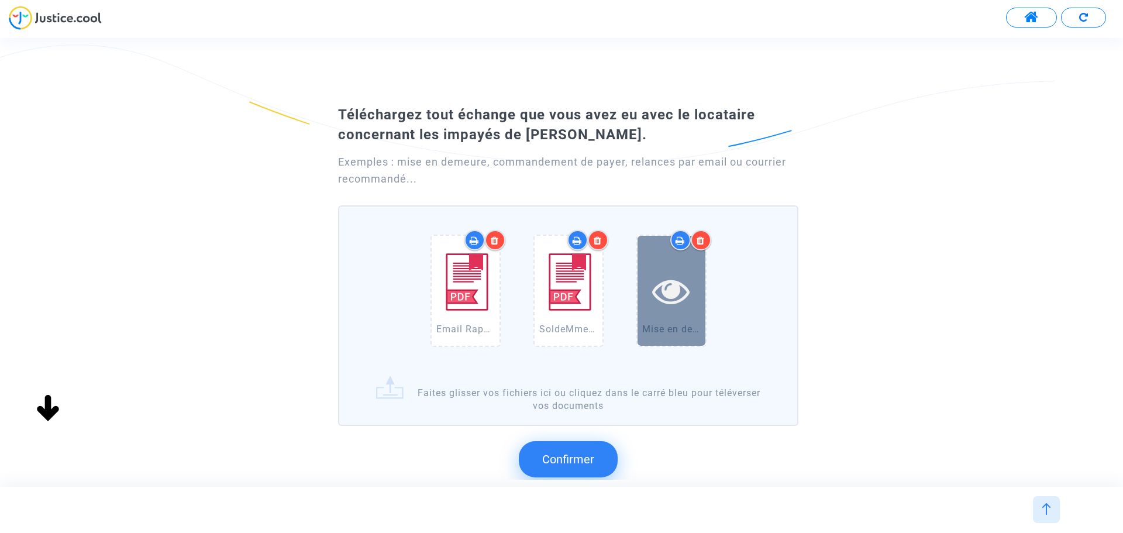
click at [666, 293] on icon at bounding box center [671, 290] width 38 height 37
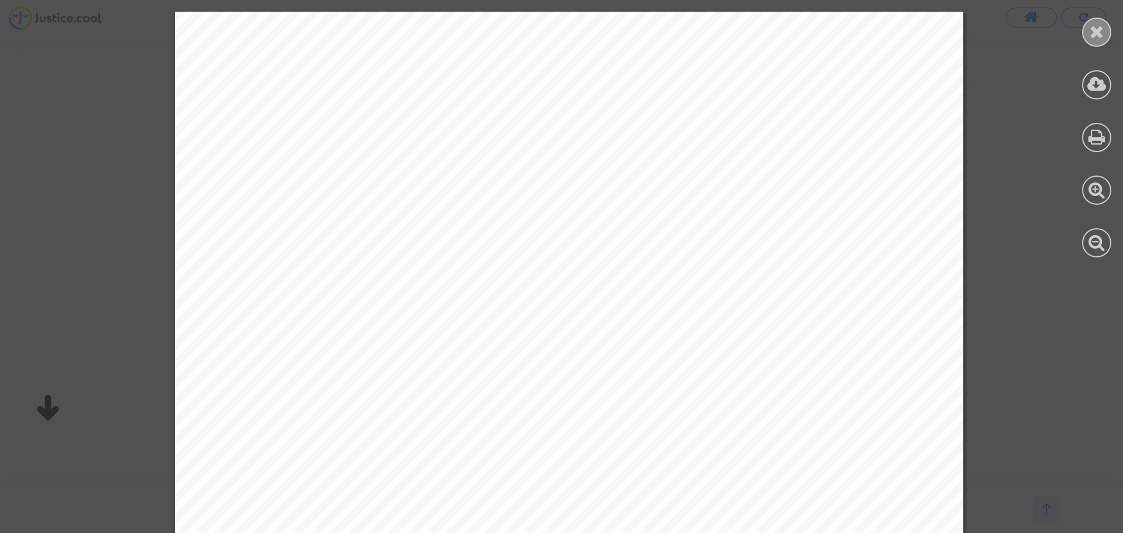
click at [1093, 30] on icon at bounding box center [1097, 32] width 15 height 18
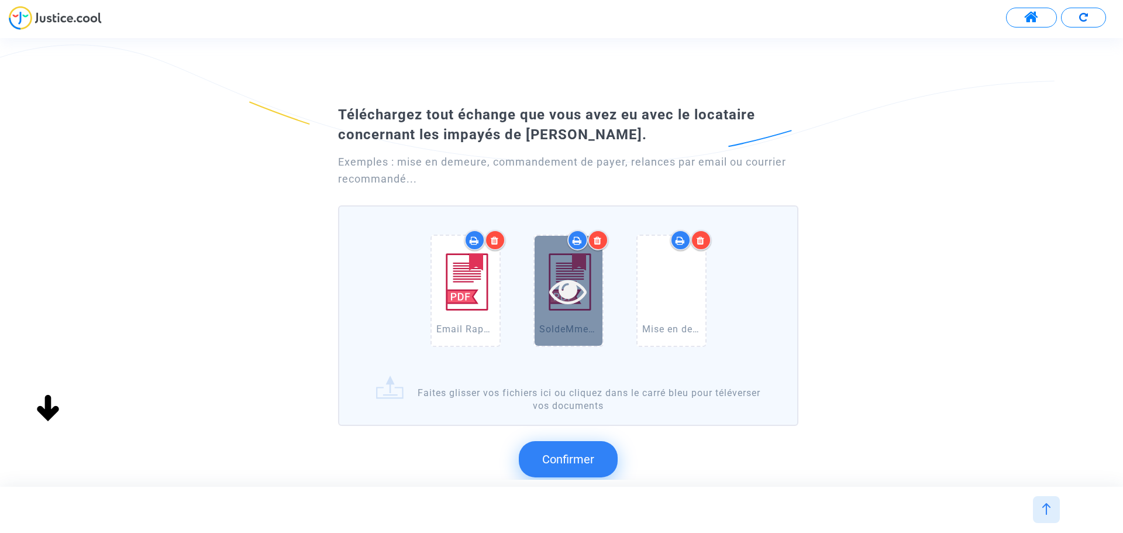
click at [573, 298] on icon at bounding box center [568, 290] width 38 height 37
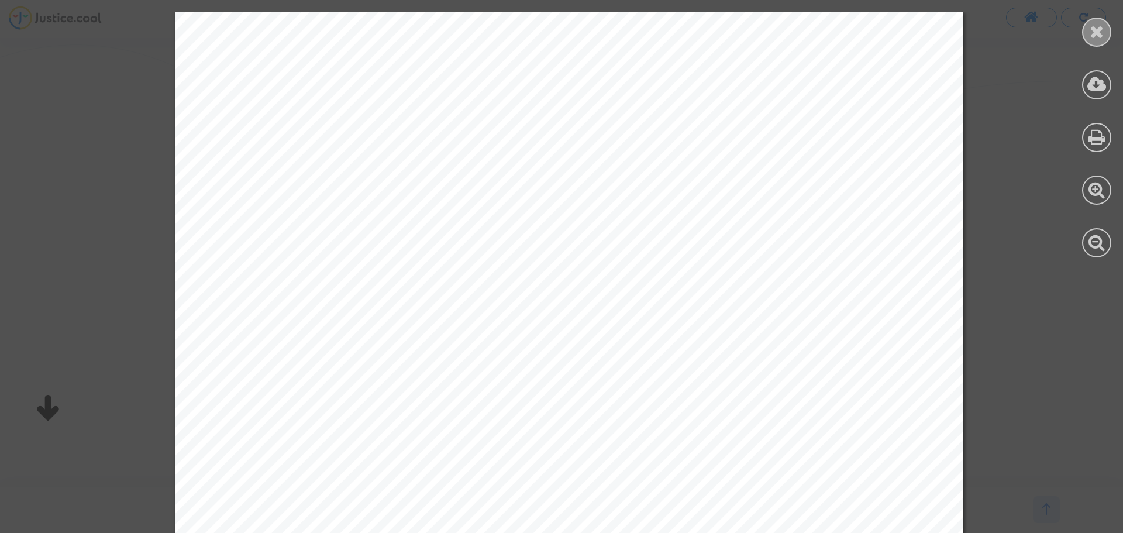
click at [1104, 26] on div at bounding box center [1096, 32] width 29 height 29
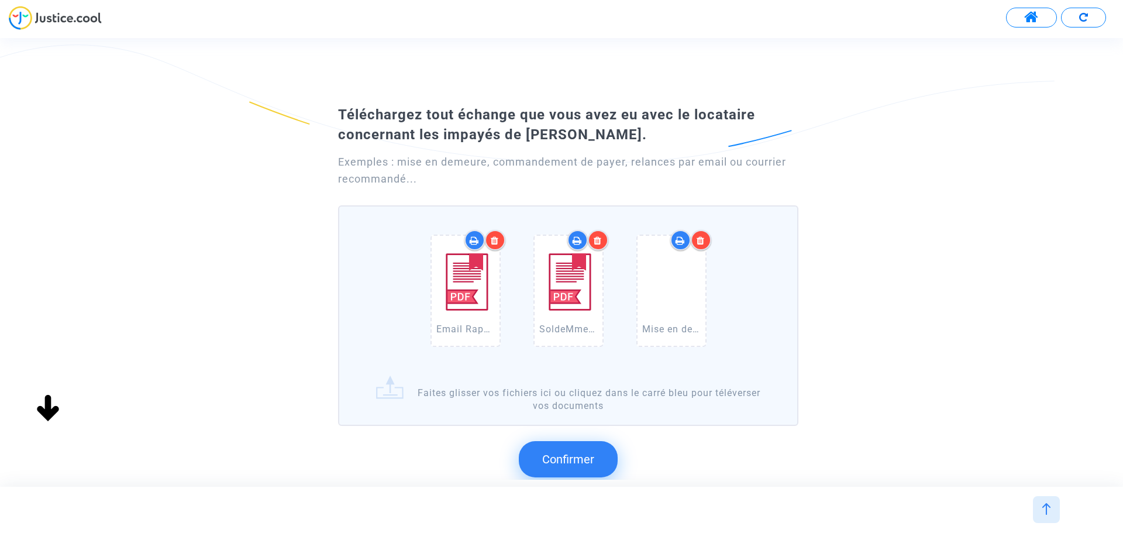
click at [599, 239] on icon at bounding box center [598, 240] width 8 height 9
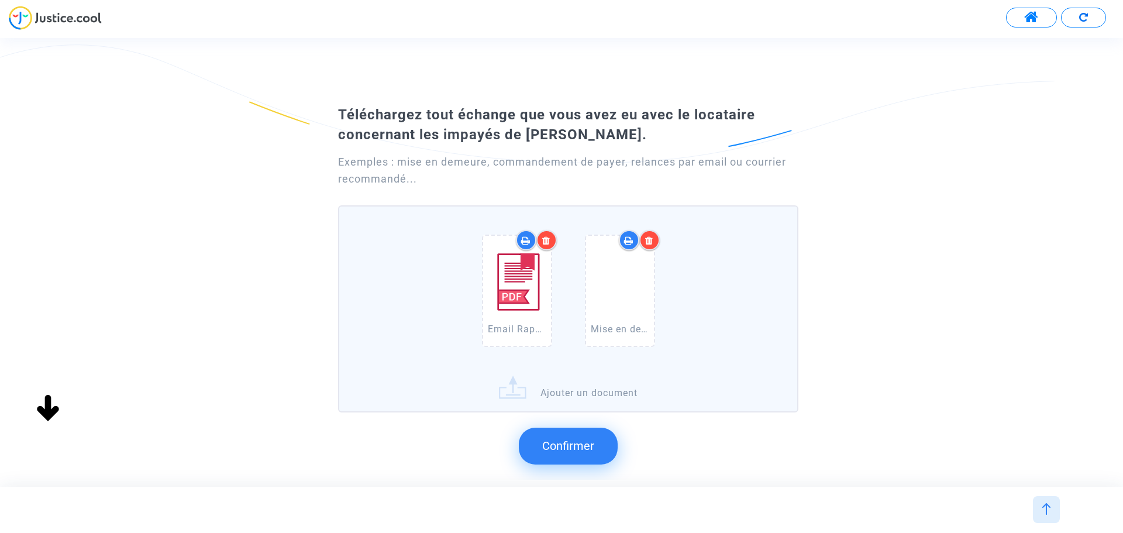
click at [572, 445] on span "Confirmer" at bounding box center [568, 446] width 52 height 14
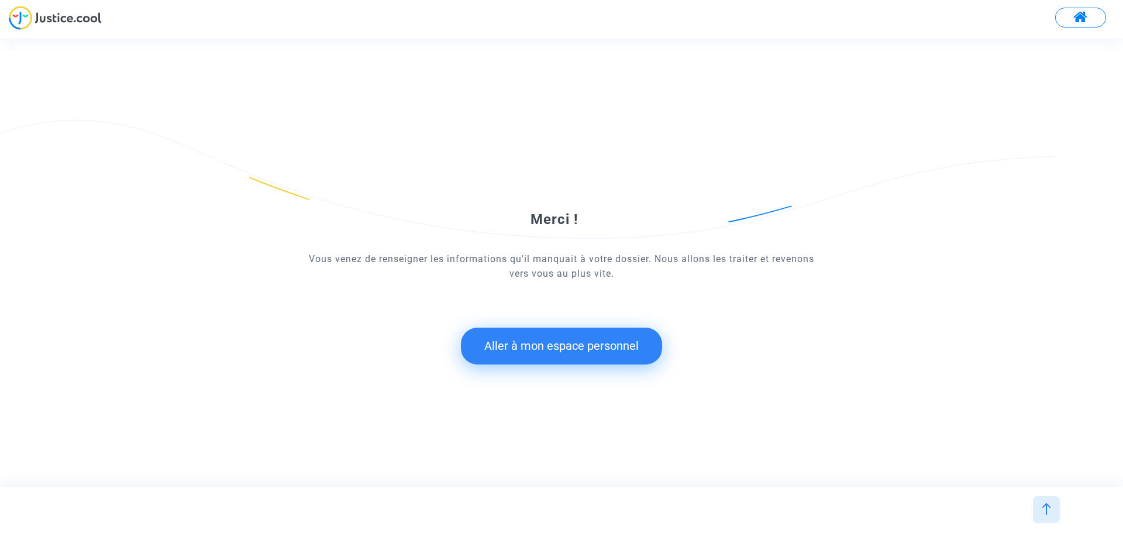
click at [586, 349] on button "Aller à mon espace personnel" at bounding box center [561, 346] width 201 height 36
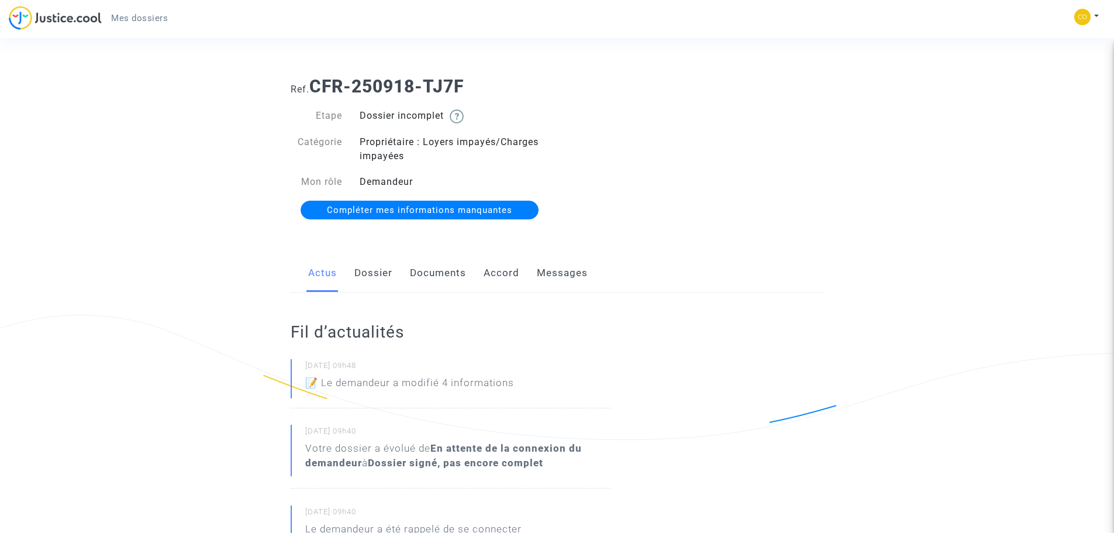
click at [375, 274] on link "Dossier" at bounding box center [373, 273] width 38 height 39
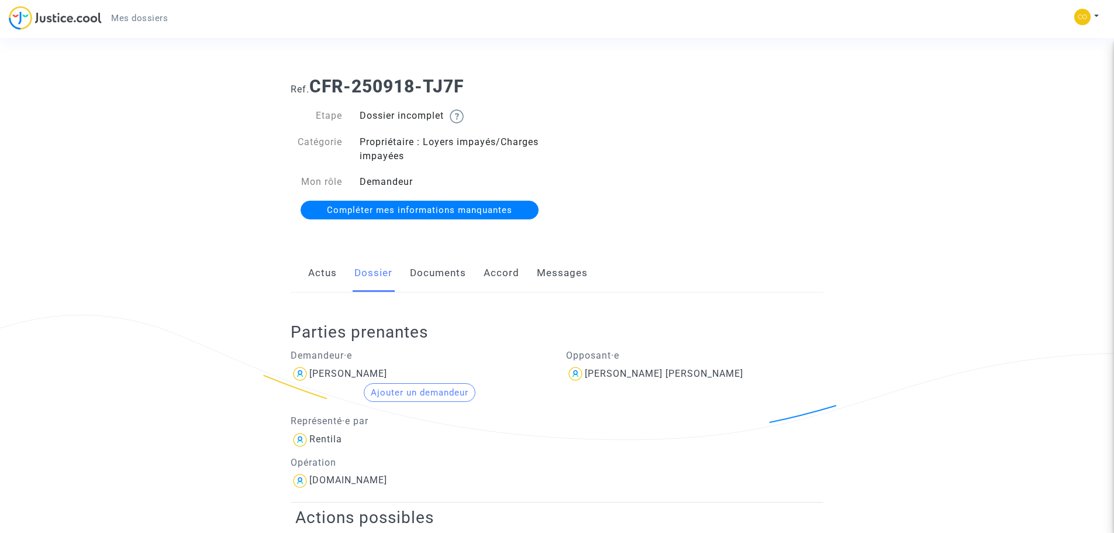
click at [443, 275] on link "Documents" at bounding box center [438, 273] width 56 height 39
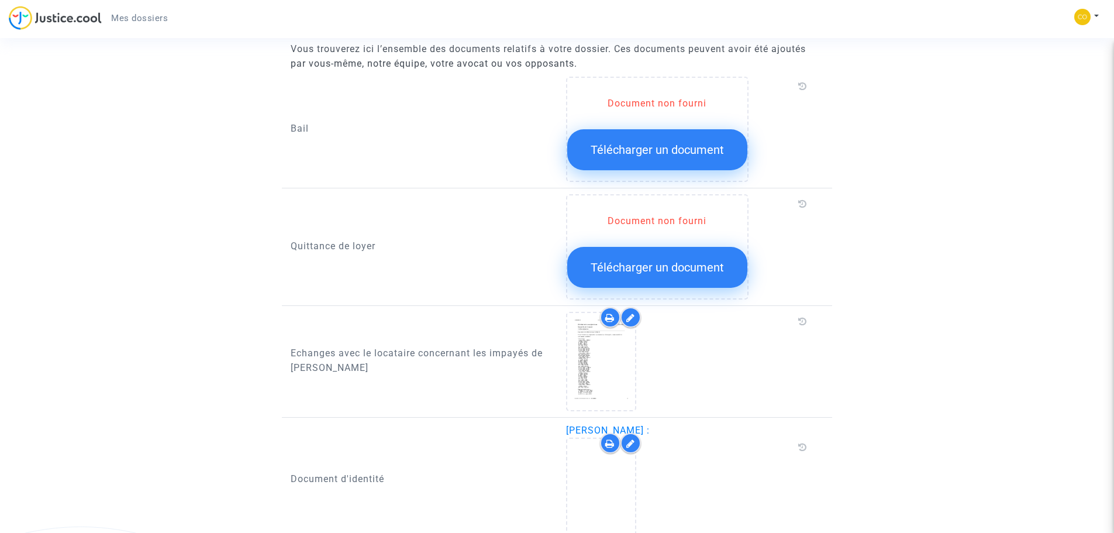
scroll to position [409, 0]
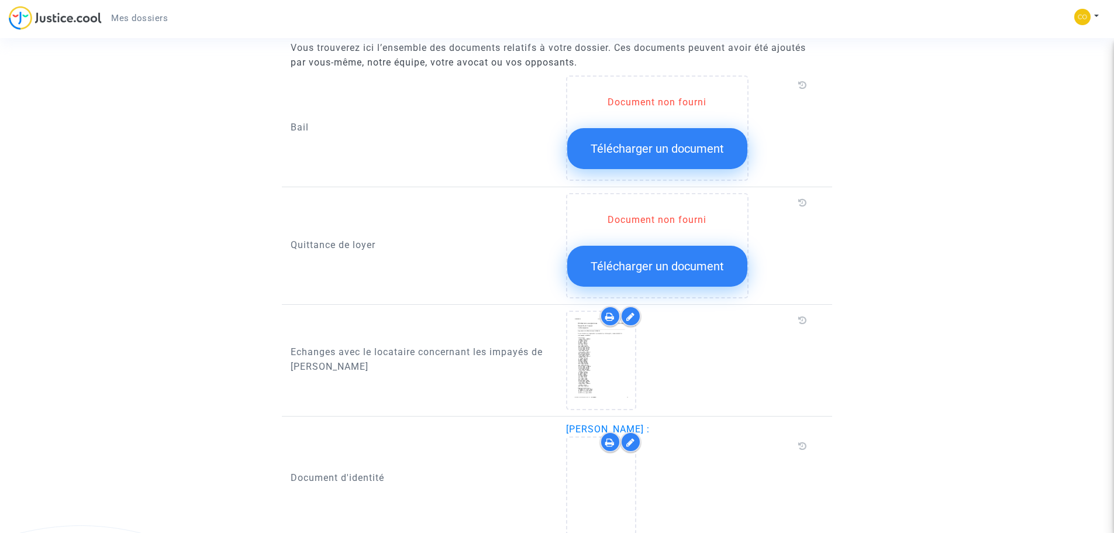
click at [650, 273] on span "Télécharger un document" at bounding box center [657, 266] width 133 height 14
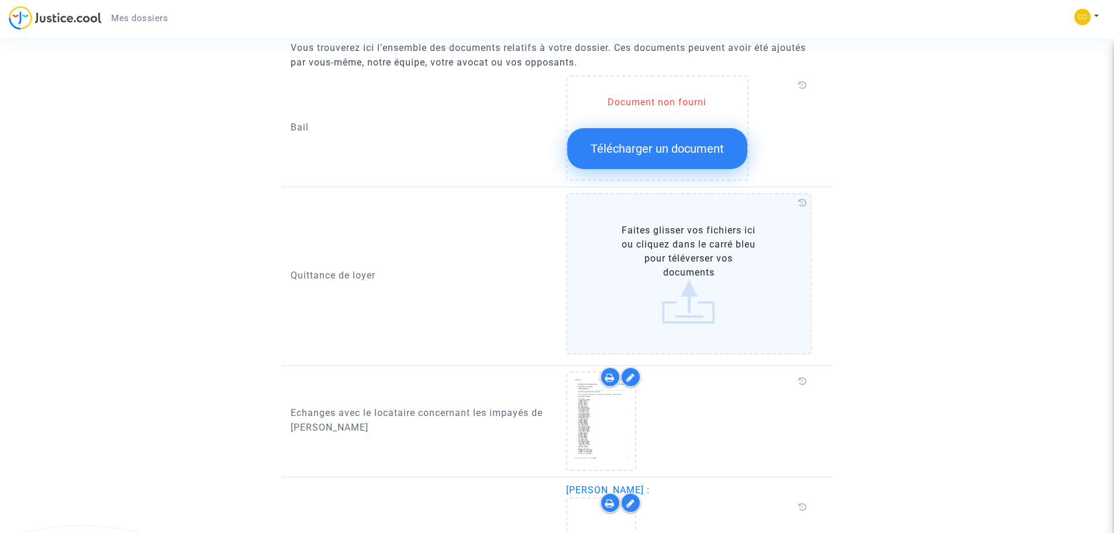
click at [681, 286] on label "Faites glisser vos fichiers ici ou cliquez dans le carré bleu pour téléverser v…" at bounding box center [689, 273] width 246 height 161
click at [0, 0] on input "Faites glisser vos fichiers ici ou cliquez dans le carré bleu pour téléverser v…" at bounding box center [0, 0] width 0 height 0
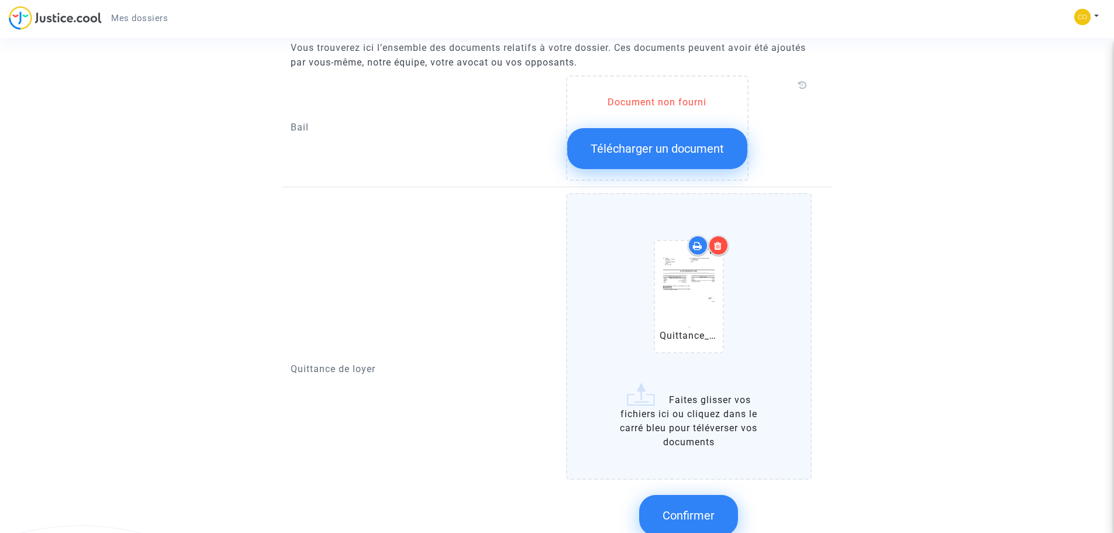
click at [629, 149] on span "Télécharger un document" at bounding box center [657, 149] width 133 height 14
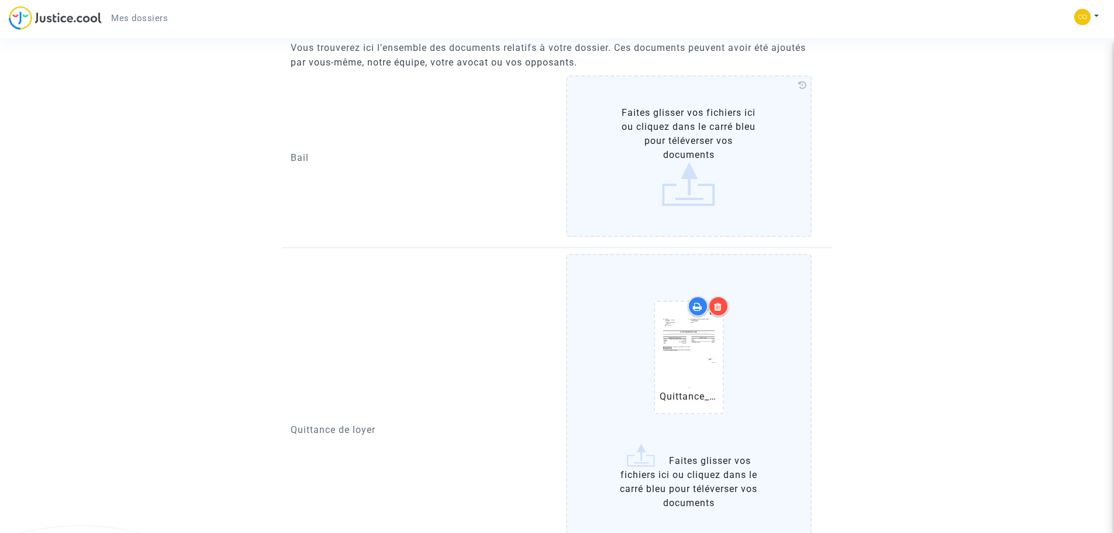
click at [715, 169] on label "Faites glisser vos fichiers ici ou cliquez dans le carré bleu pour téléverser v…" at bounding box center [689, 155] width 246 height 161
click at [0, 0] on input "Faites glisser vos fichiers ici ou cliquez dans le carré bleu pour téléverser v…" at bounding box center [0, 0] width 0 height 0
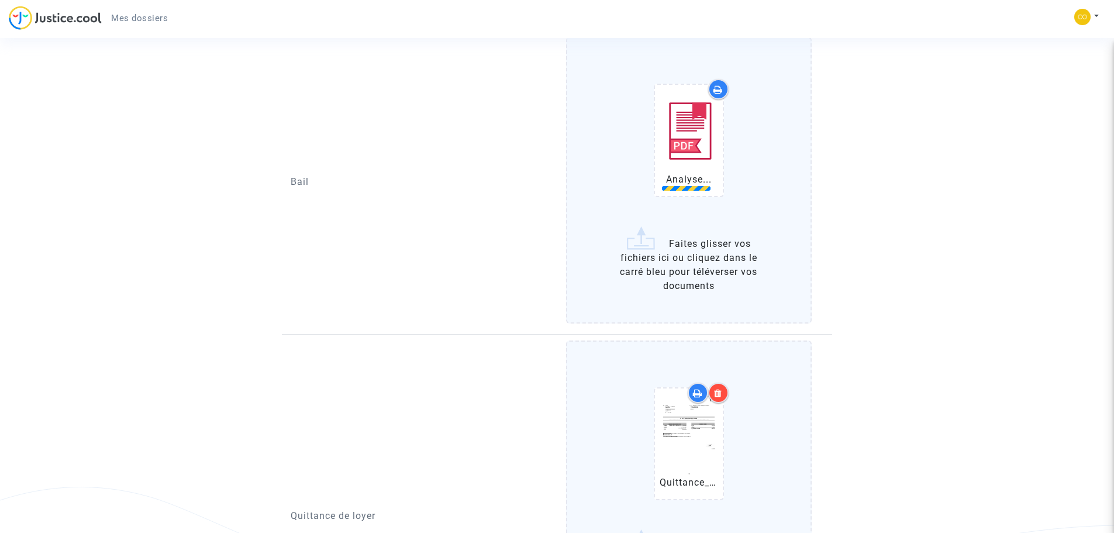
scroll to position [468, 0]
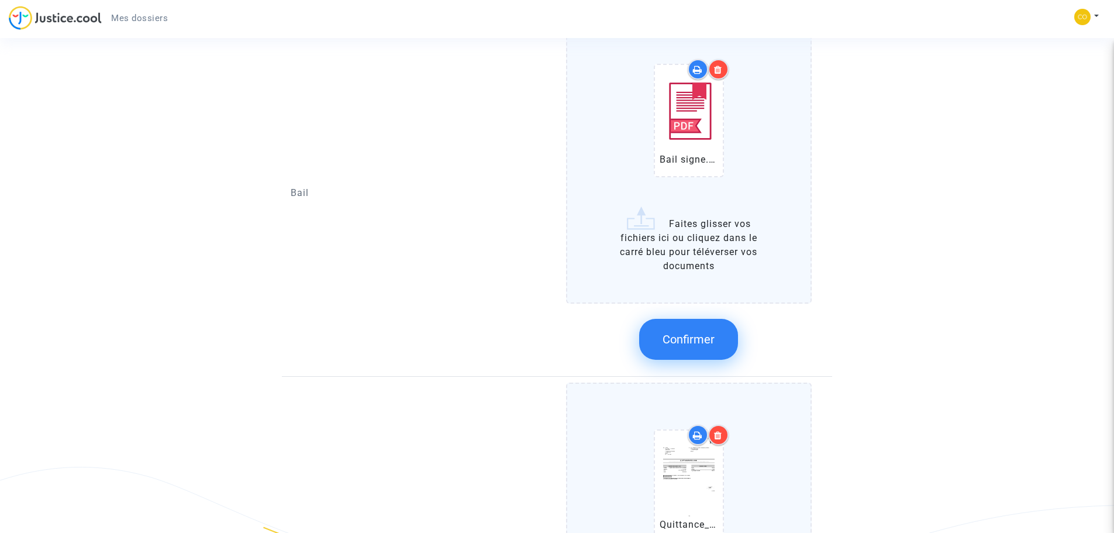
click at [697, 343] on span "Confirmer" at bounding box center [689, 339] width 52 height 14
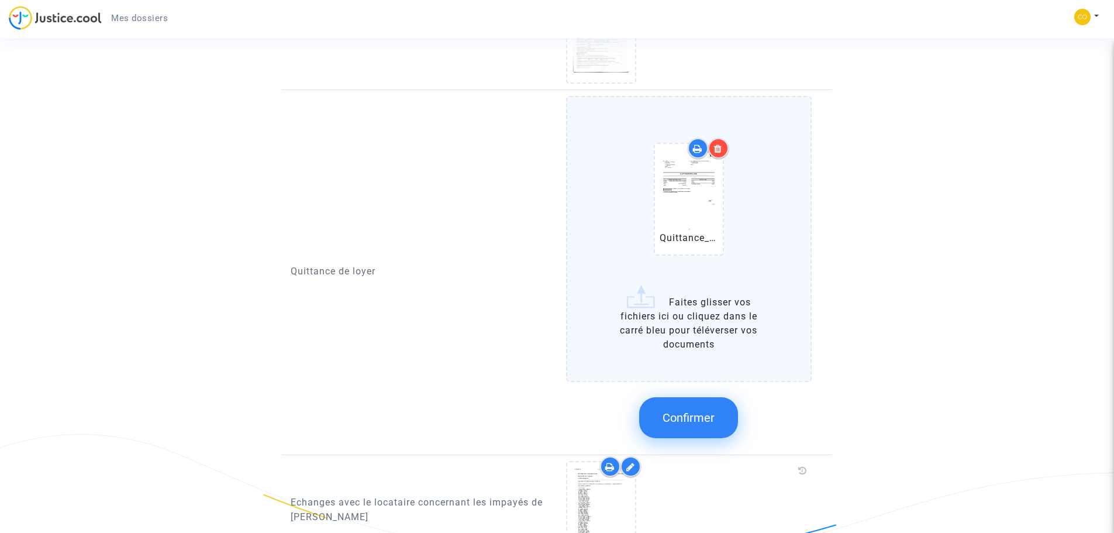
scroll to position [526, 0]
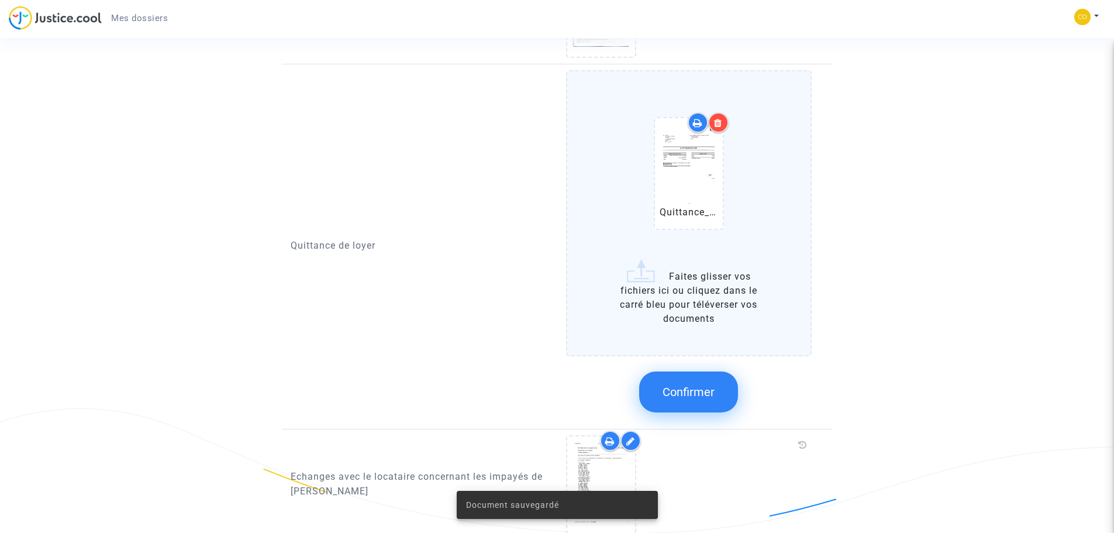
click at [695, 385] on span "Confirmer" at bounding box center [689, 392] width 52 height 14
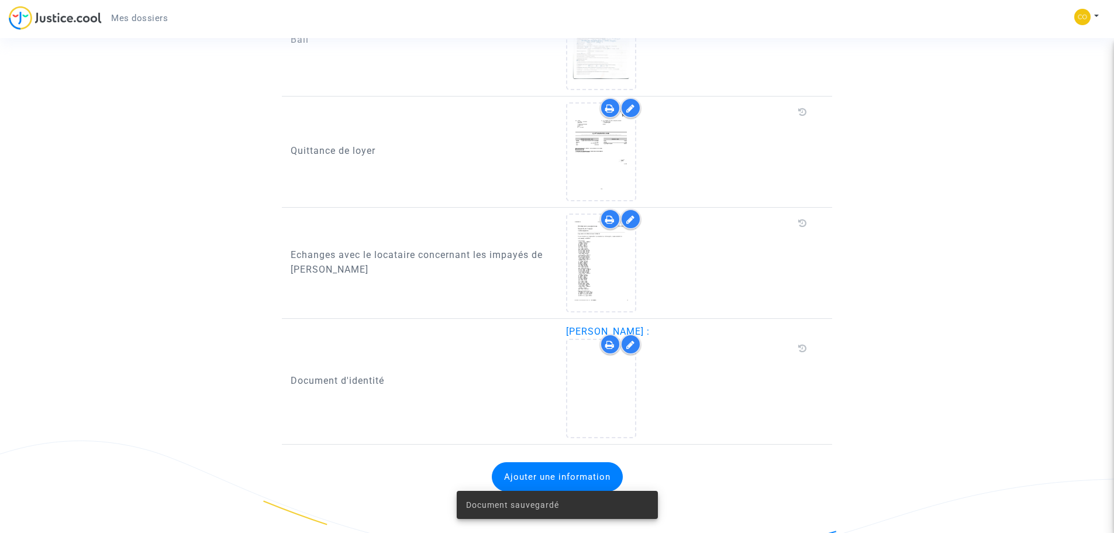
scroll to position [494, 0]
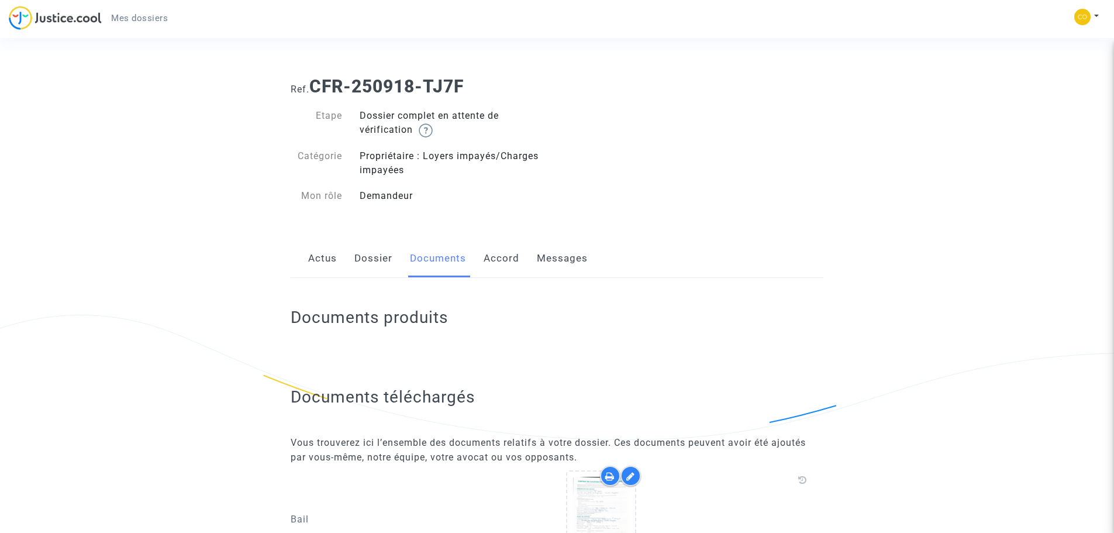
click at [369, 258] on link "Dossier" at bounding box center [373, 258] width 38 height 39
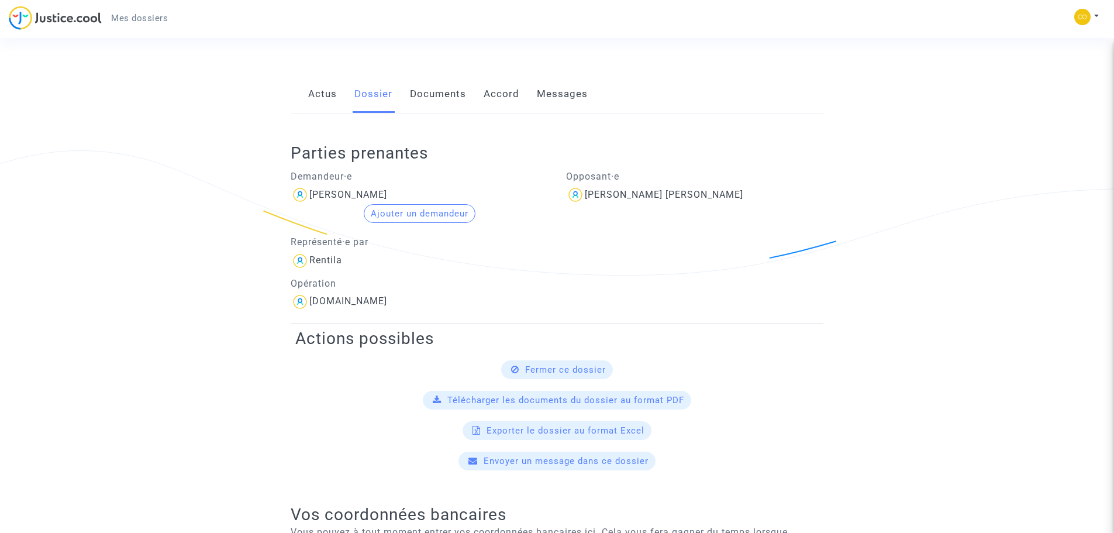
scroll to position [149, 0]
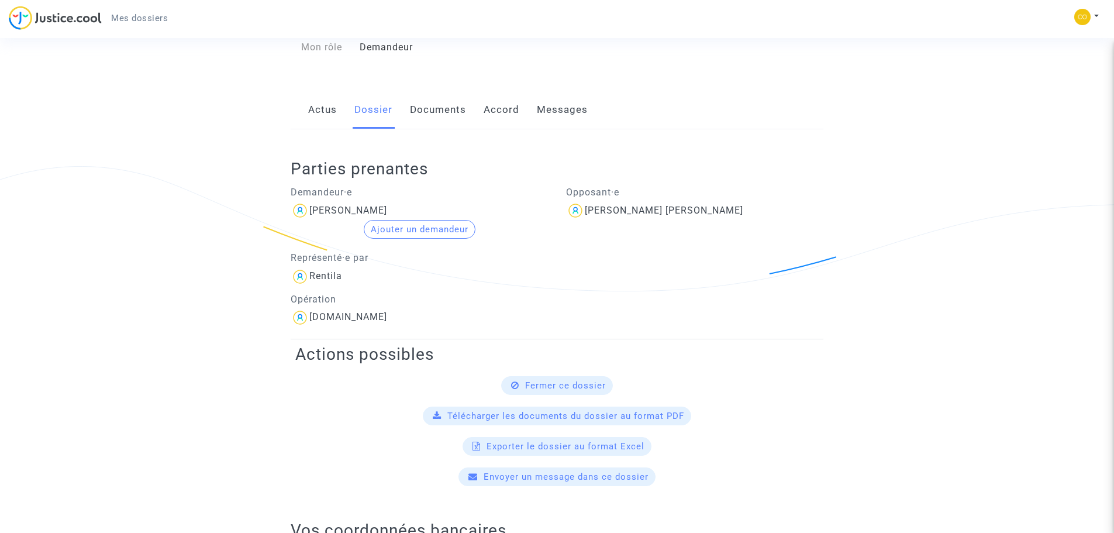
click at [509, 106] on link "Accord" at bounding box center [502, 110] width 36 height 39
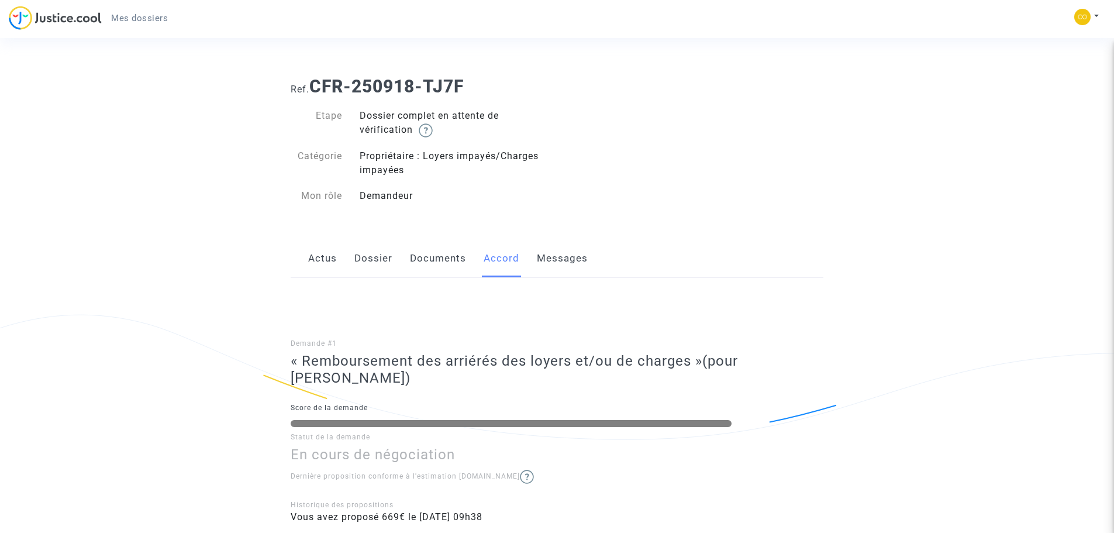
click at [564, 257] on link "Messages" at bounding box center [562, 258] width 51 height 39
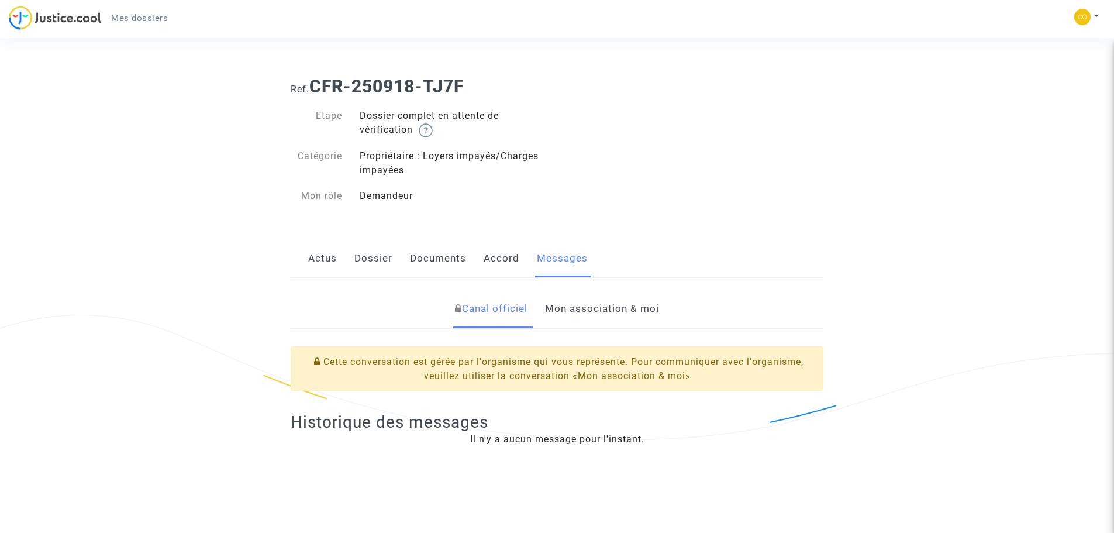
click at [505, 261] on link "Accord" at bounding box center [502, 258] width 36 height 39
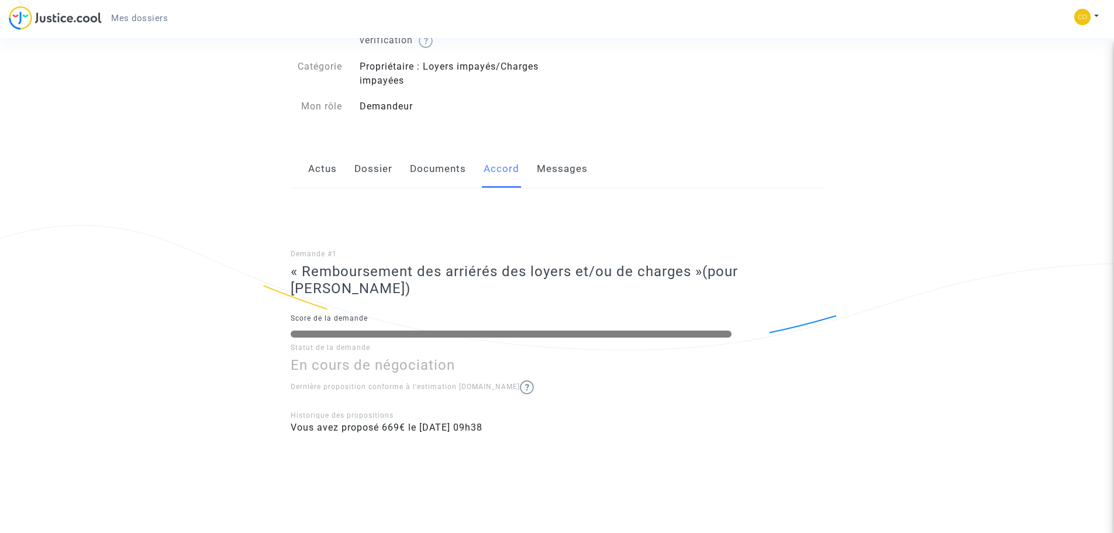
scroll to position [97, 0]
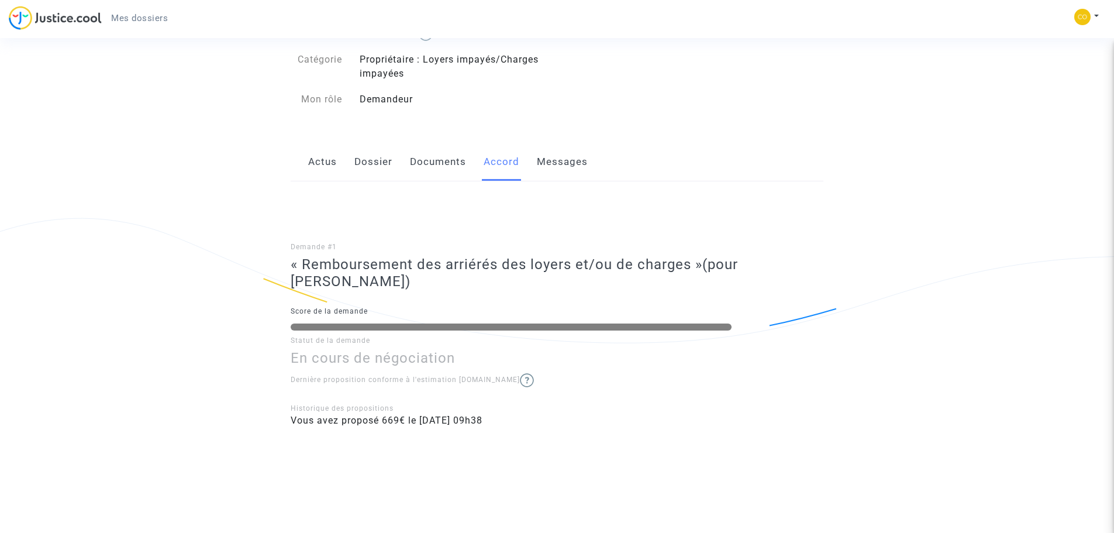
click at [321, 166] on link "Actus" at bounding box center [322, 162] width 29 height 39
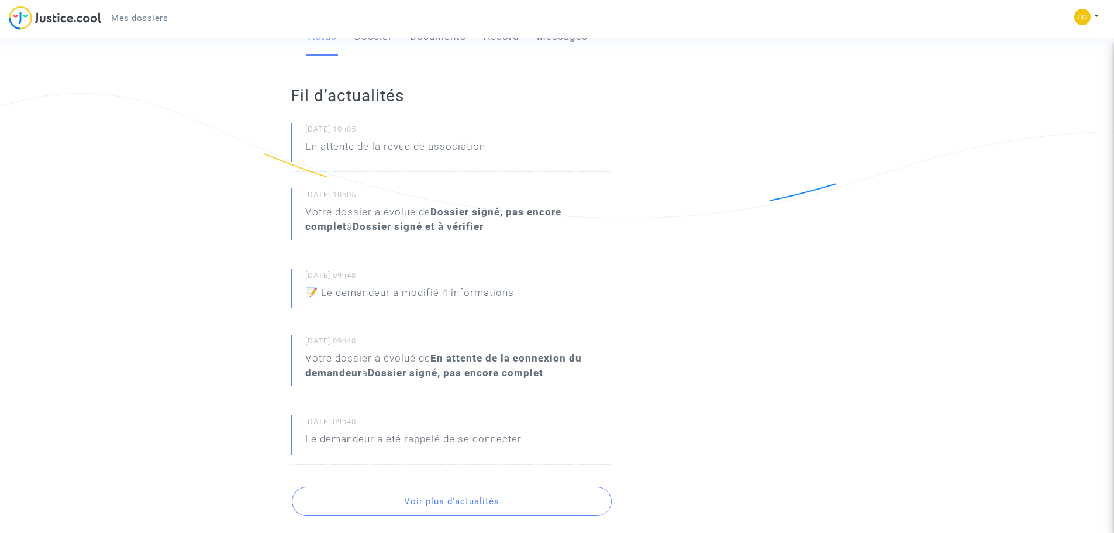
scroll to position [58, 0]
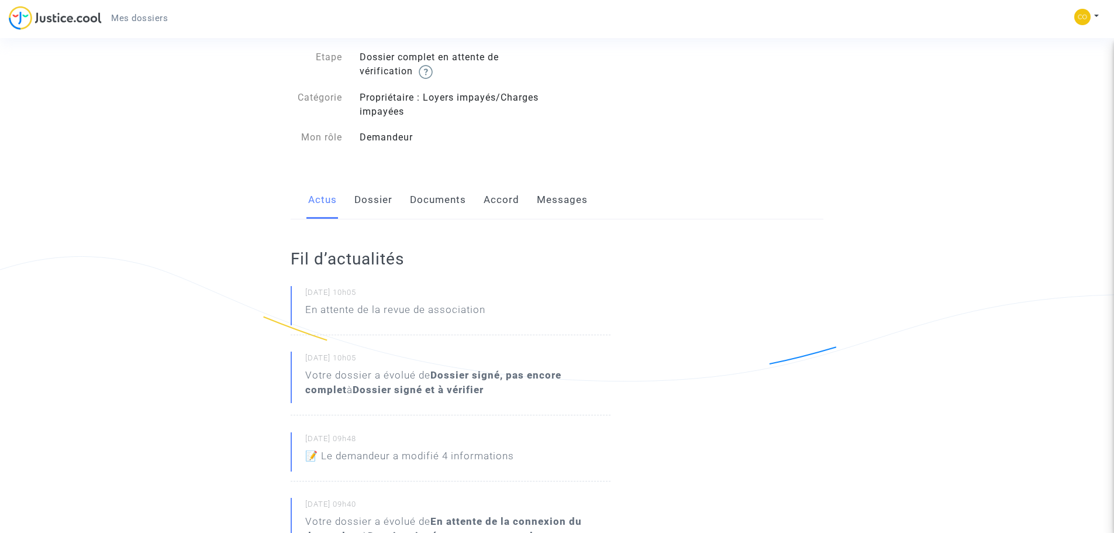
click at [376, 204] on link "Dossier" at bounding box center [373, 200] width 38 height 39
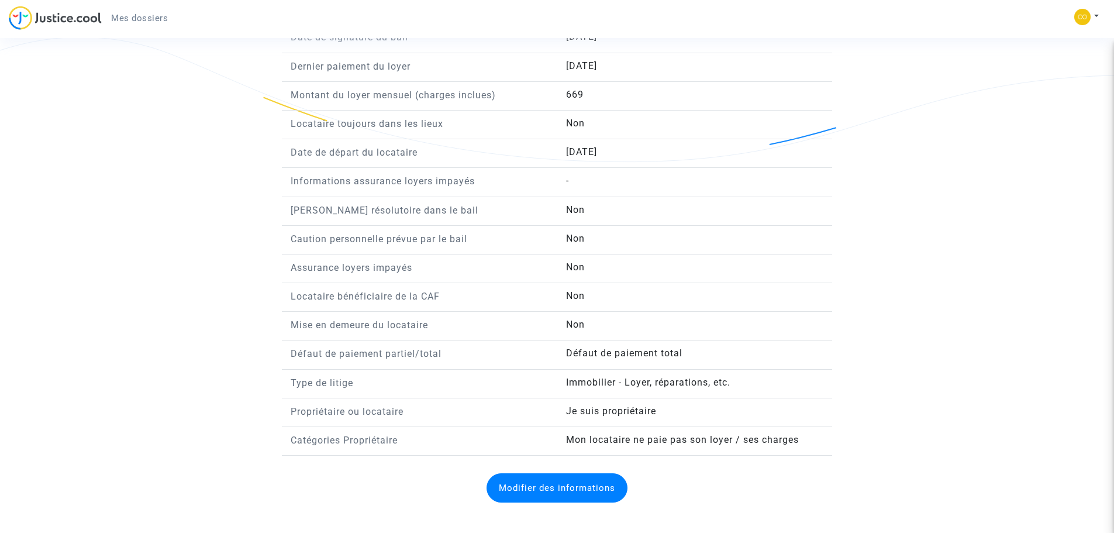
scroll to position [909, 0]
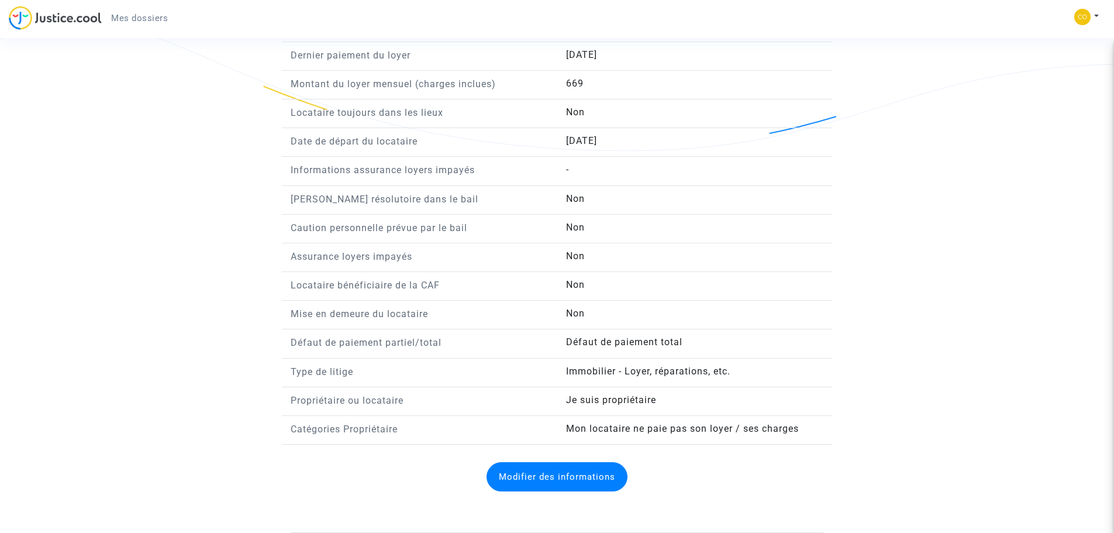
click at [550, 481] on button "Modifier des informations" at bounding box center [557, 476] width 141 height 29
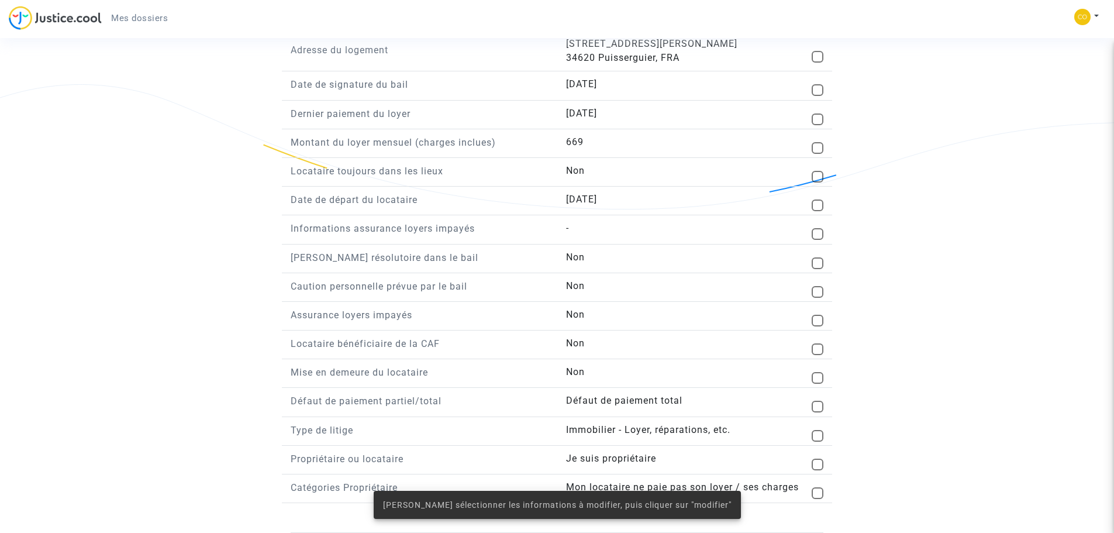
scroll to position [850, 0]
click at [815, 149] on span at bounding box center [818, 148] width 12 height 12
click at [817, 154] on input "checkbox" at bounding box center [817, 154] width 1 height 1
checkbox input "true"
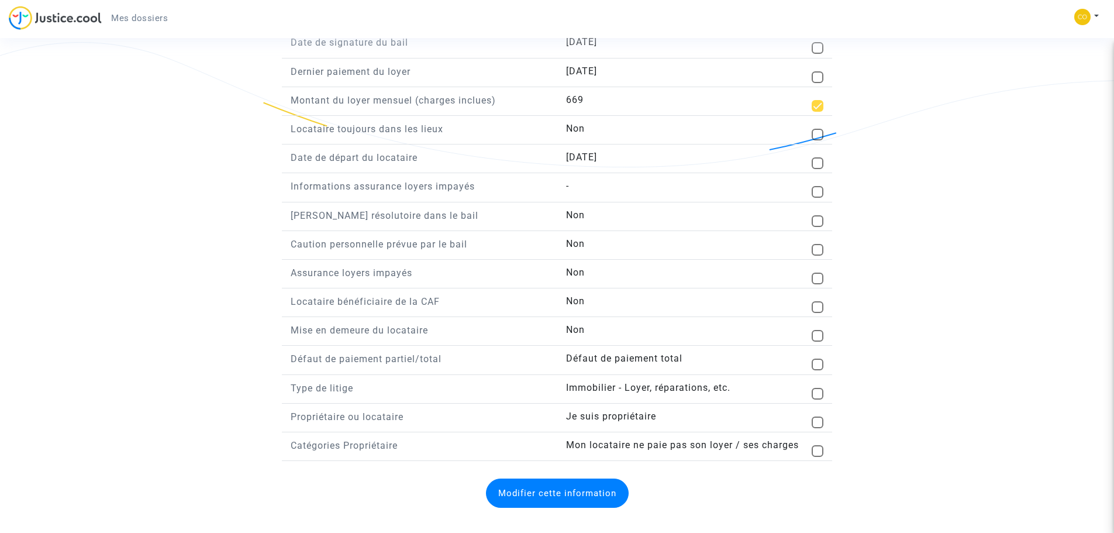
scroll to position [909, 0]
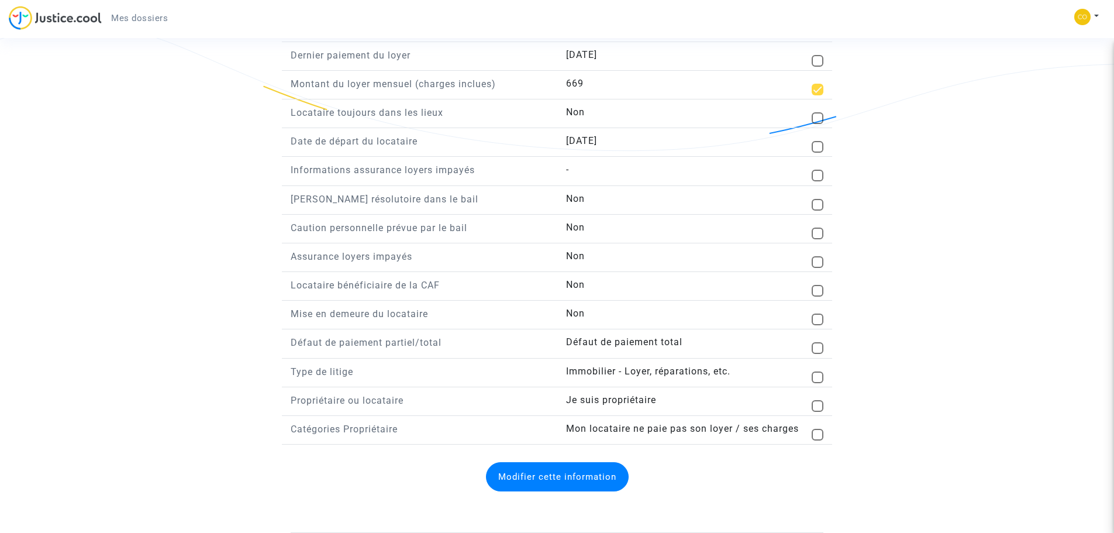
click at [576, 473] on button "Modifier cette information" at bounding box center [557, 476] width 143 height 29
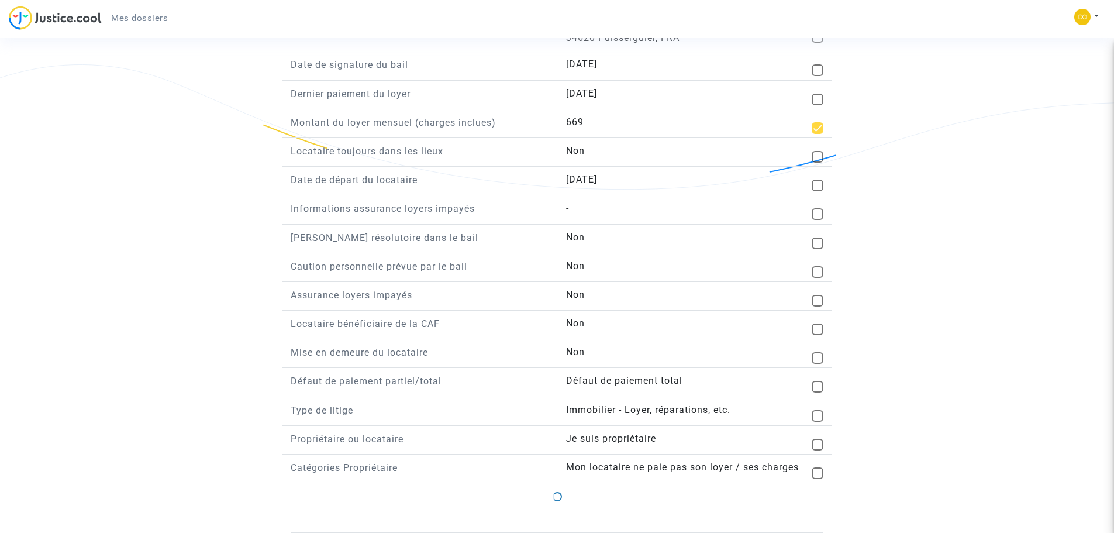
scroll to position [870, 0]
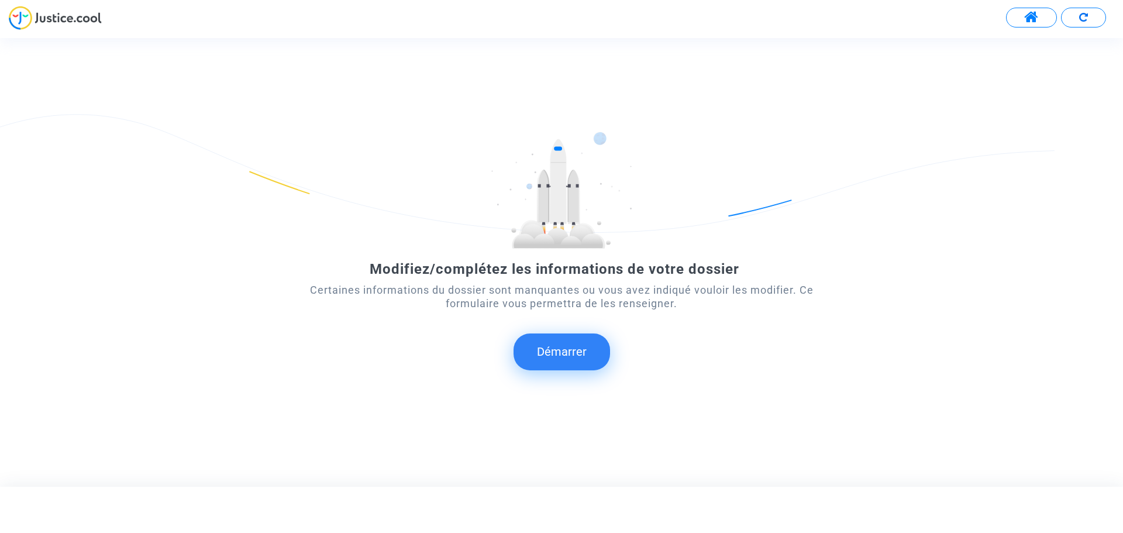
click at [564, 356] on button "Démarrer" at bounding box center [562, 351] width 97 height 36
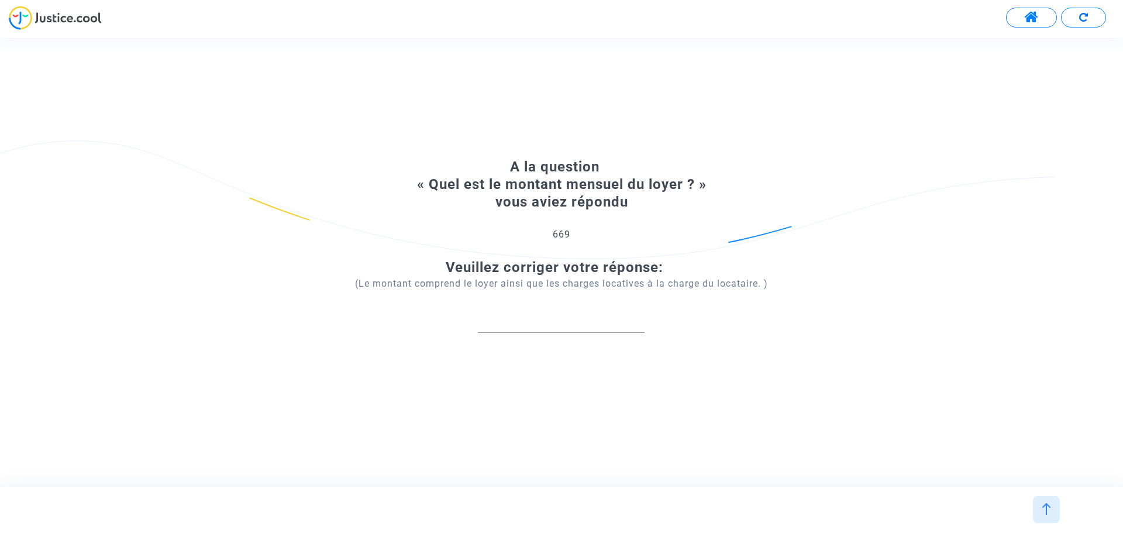
click at [505, 321] on input "number" at bounding box center [561, 320] width 167 height 16
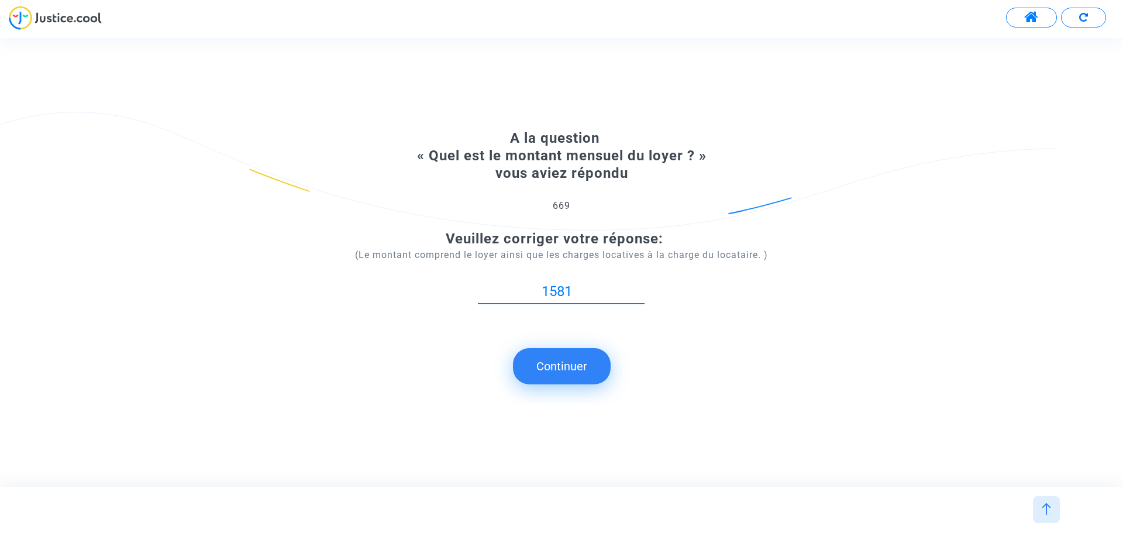
type input "15812"
type input "15812.22"
click at [576, 368] on button "Continuer" at bounding box center [562, 366] width 98 height 36
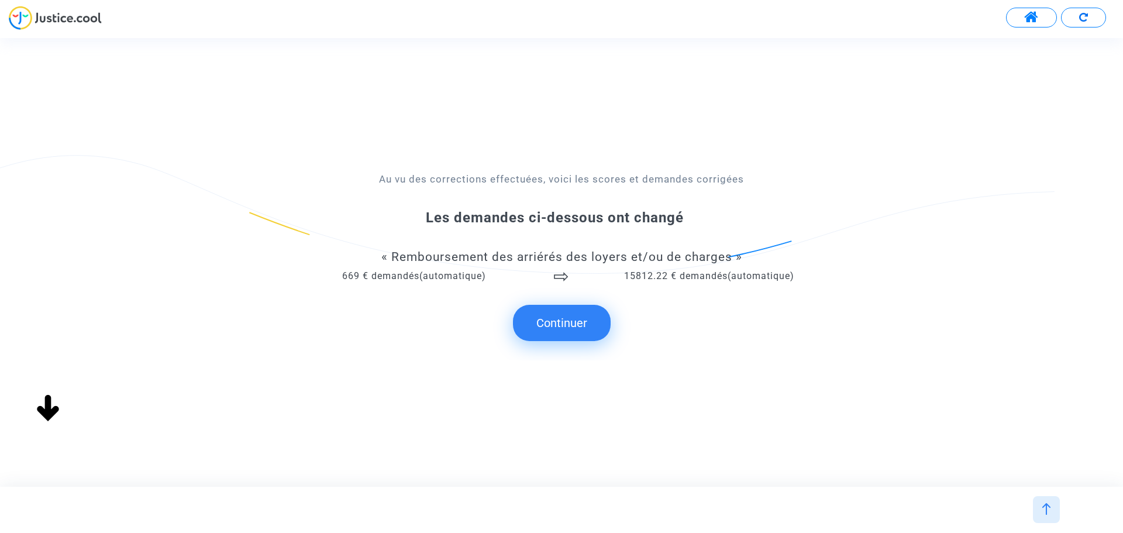
click at [584, 319] on button "Continuer" at bounding box center [562, 323] width 98 height 36
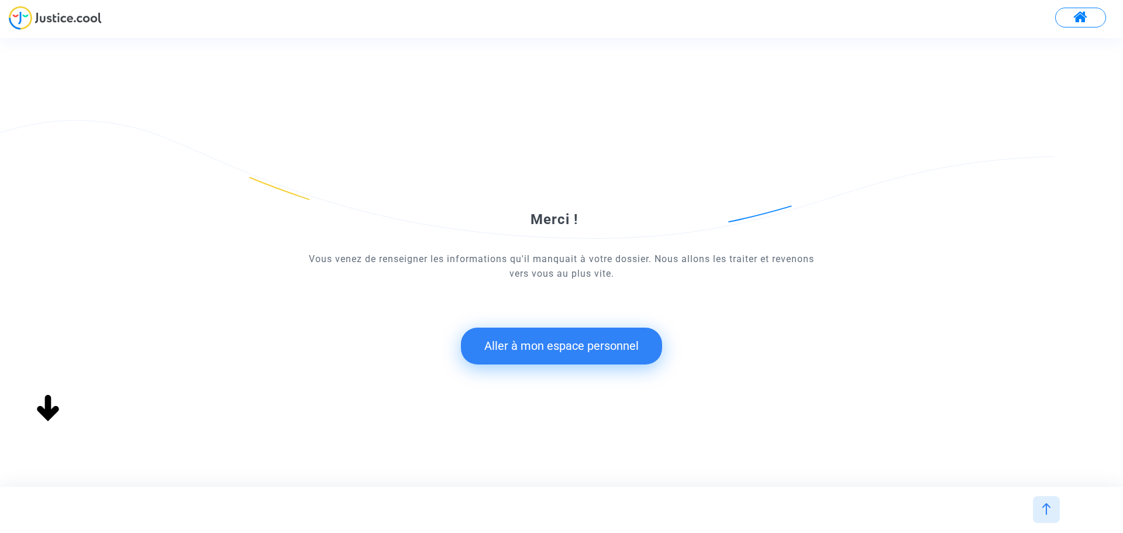
click at [600, 345] on button "Aller à mon espace personnel" at bounding box center [561, 346] width 201 height 36
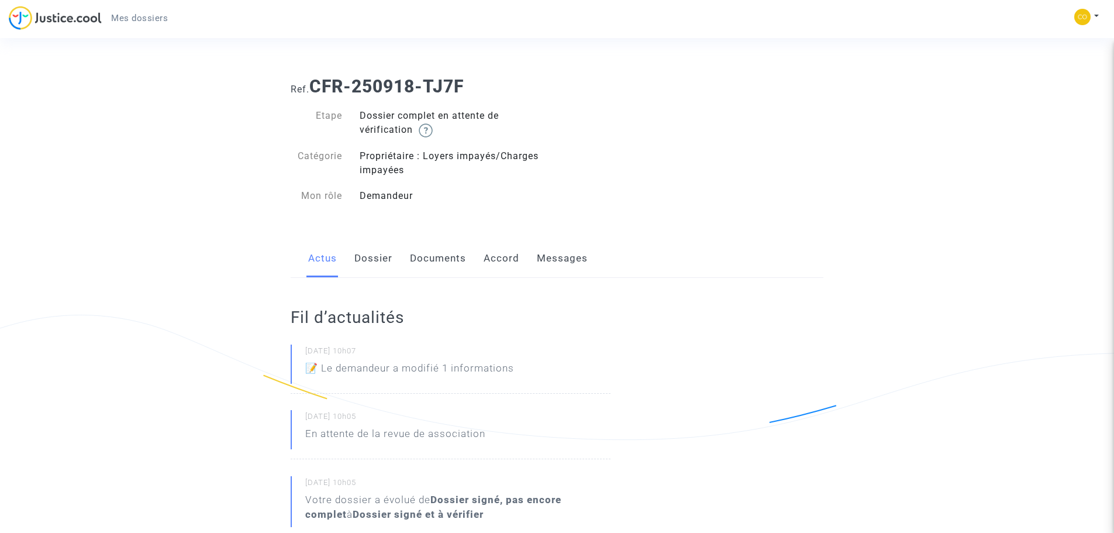
click at [375, 257] on link "Dossier" at bounding box center [373, 258] width 38 height 39
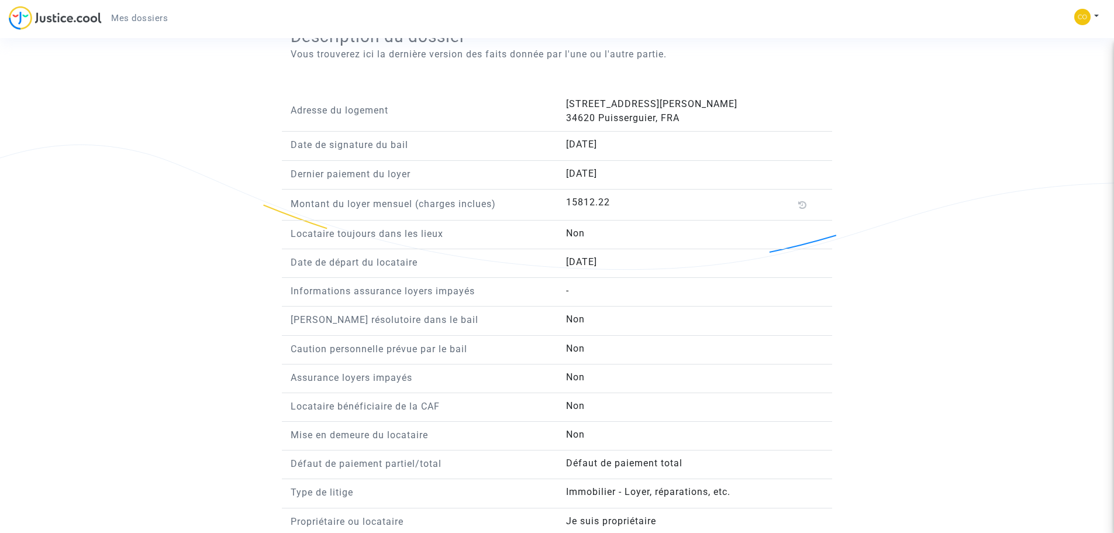
scroll to position [619, 0]
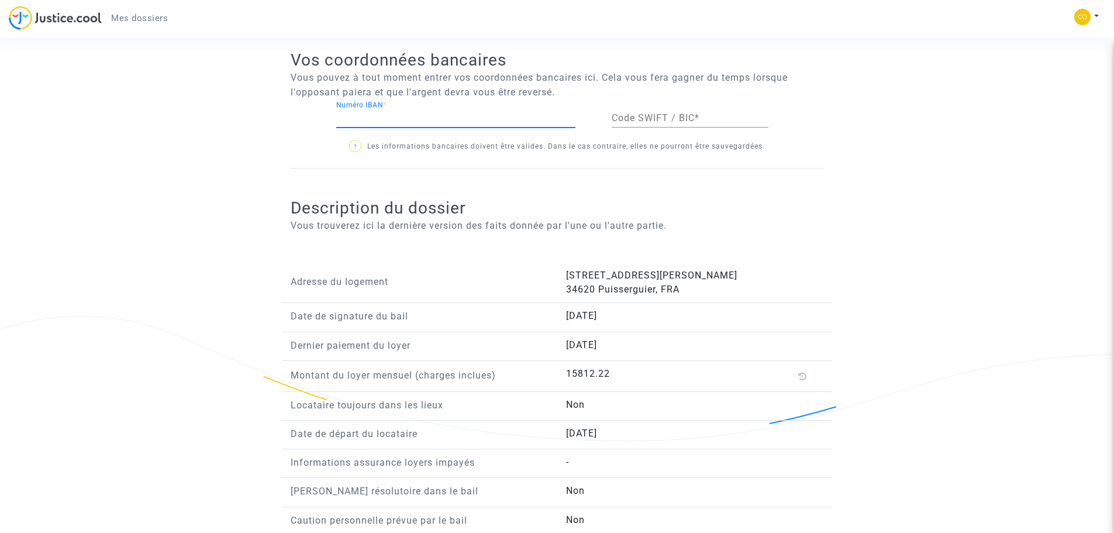
click at [353, 115] on input "Numéro IBAN *" at bounding box center [455, 118] width 239 height 11
click at [352, 146] on span "?" at bounding box center [355, 146] width 12 height 12
click at [361, 116] on input "Numéro IBAN *" at bounding box center [455, 118] width 239 height 11
click at [346, 119] on input "Numéro IBAN *" at bounding box center [455, 118] width 239 height 11
paste input "[FINANCIAL_ID]"
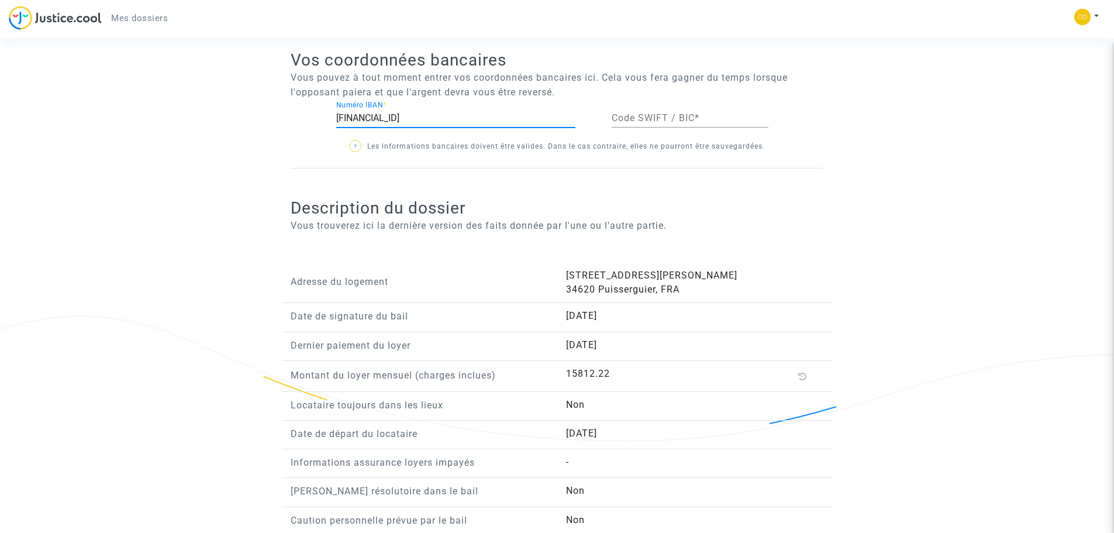
type input "[FINANCIAL_ID]"
click at [653, 114] on input "Code SWIFT / BIC *" at bounding box center [690, 118] width 157 height 11
paste input "[SWIFT_CODE]"
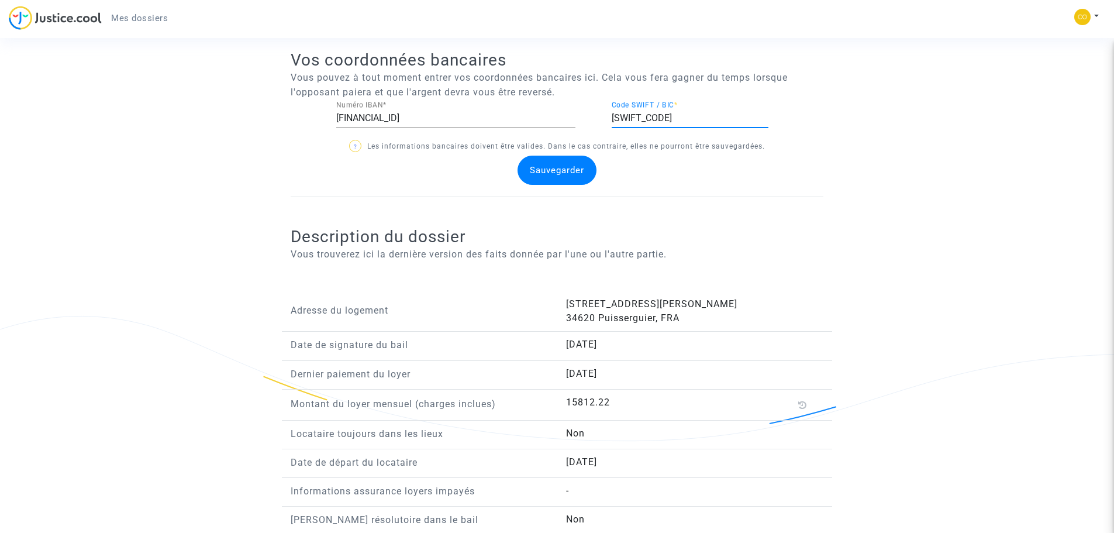
type input "[SWIFT_CODE]"
click at [560, 176] on div "Sauvegarder" at bounding box center [557, 170] width 79 height 29
drag, startPoint x: 555, startPoint y: 168, endPoint x: 569, endPoint y: 166, distance: 14.2
click at [559, 166] on span "Sauvegarder" at bounding box center [557, 170] width 54 height 11
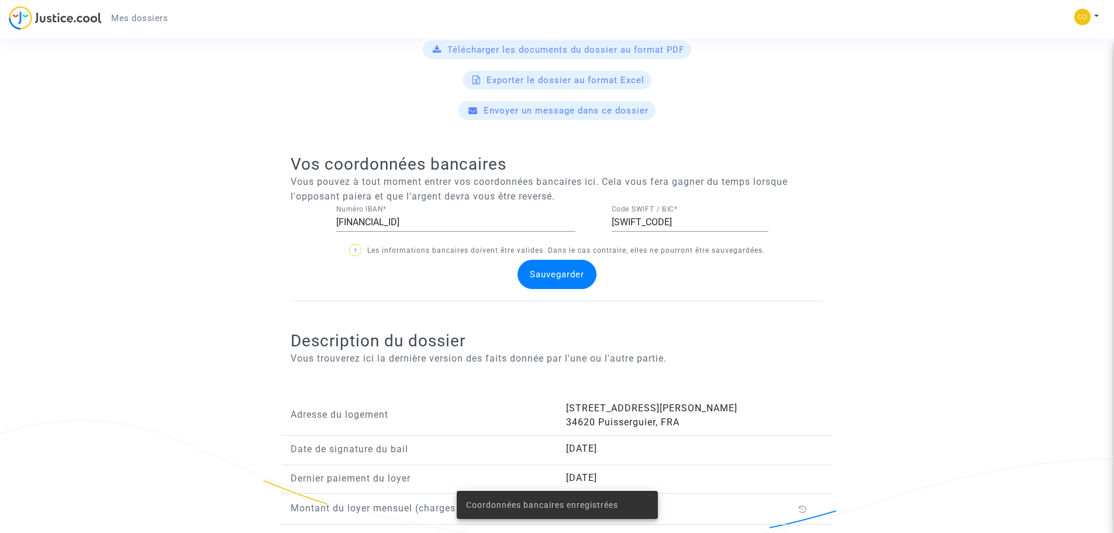
scroll to position [180, 0]
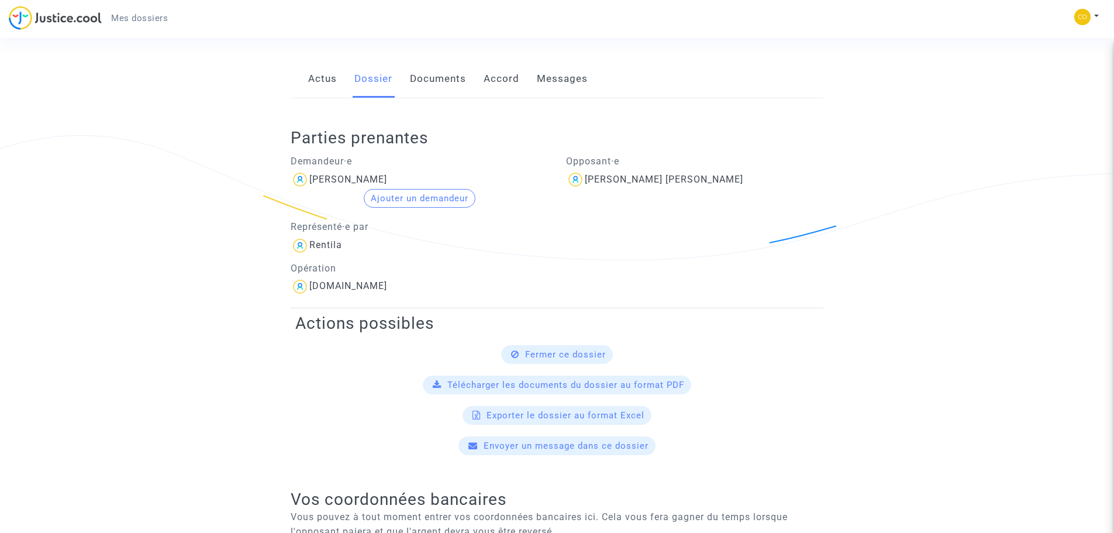
click at [448, 85] on link "Documents" at bounding box center [438, 79] width 56 height 39
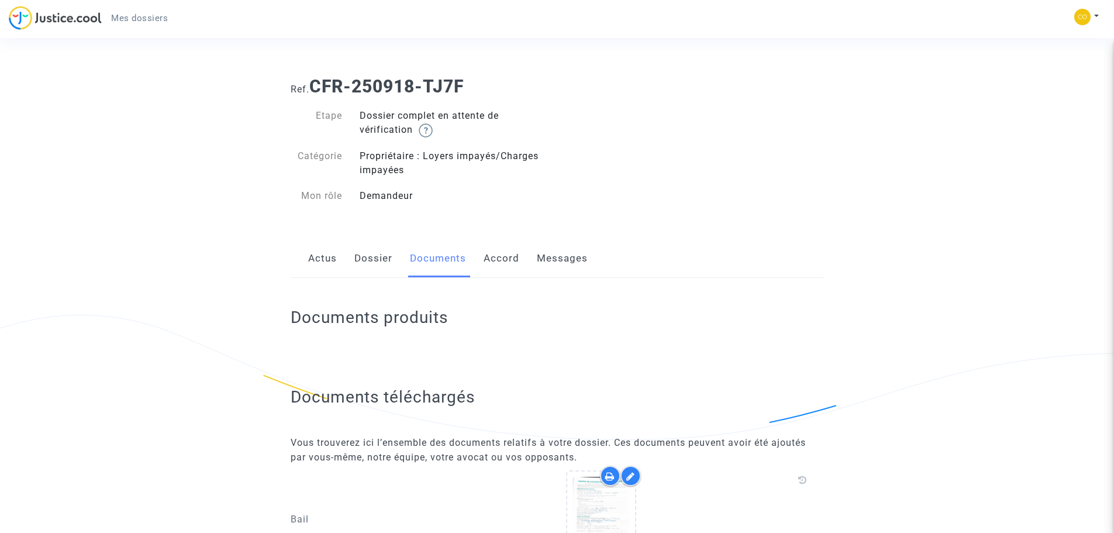
click at [507, 256] on link "Accord" at bounding box center [502, 258] width 36 height 39
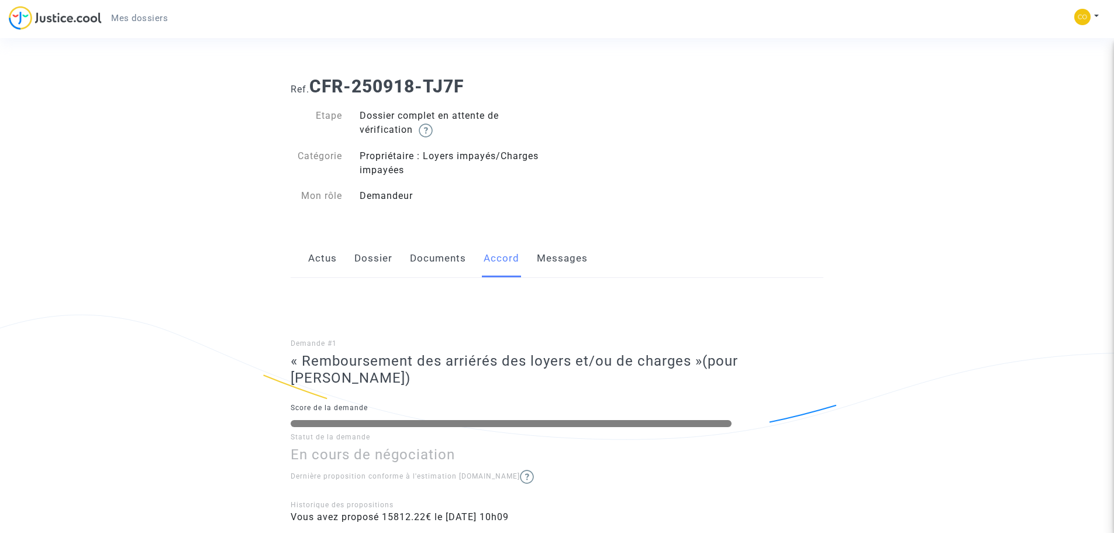
scroll to position [97, 0]
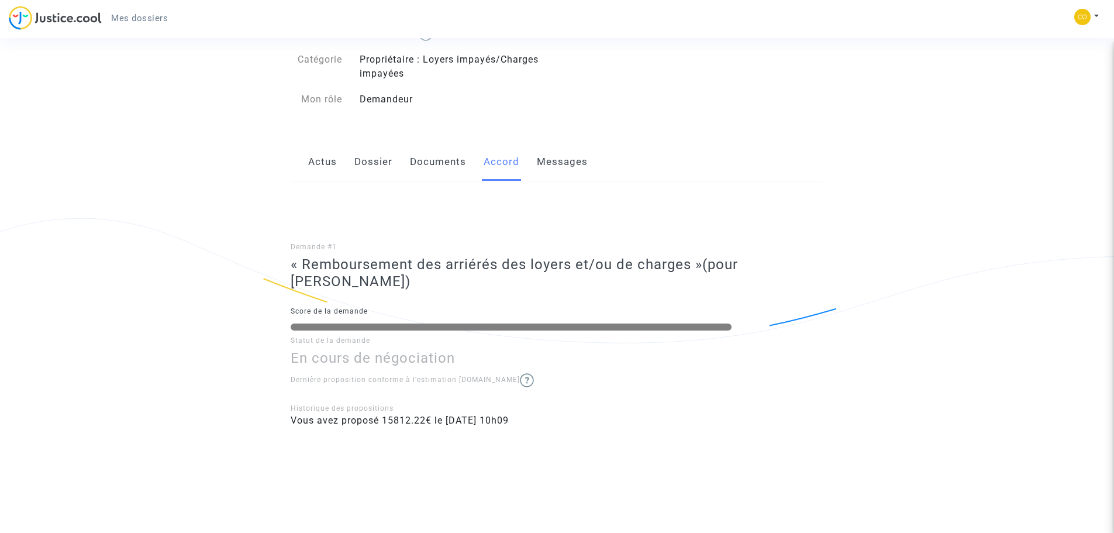
click at [325, 170] on link "Actus" at bounding box center [322, 162] width 29 height 39
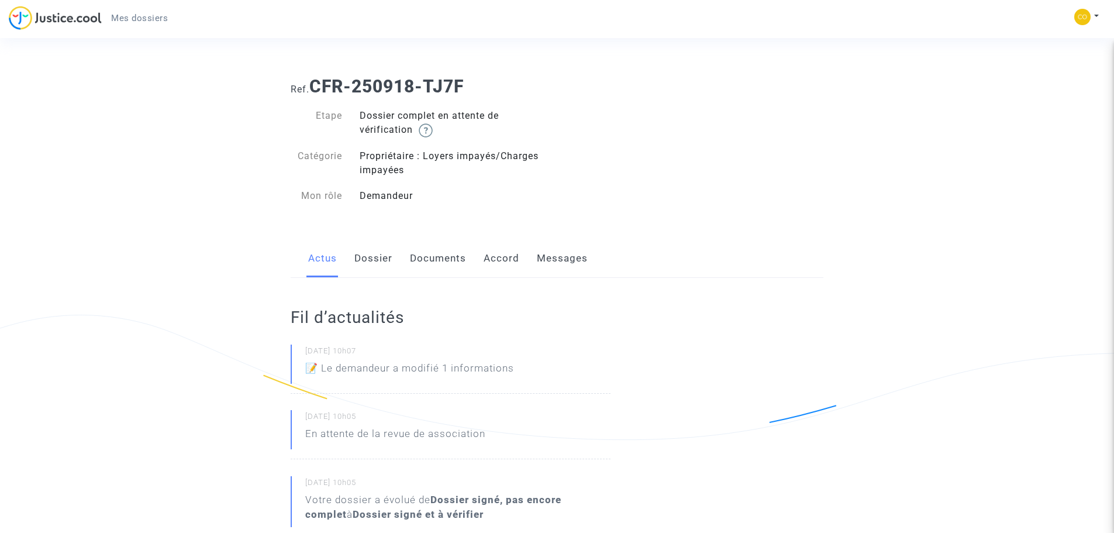
click at [150, 15] on span "Mes dossiers" at bounding box center [139, 18] width 57 height 11
